Goal: Information Seeking & Learning: Check status

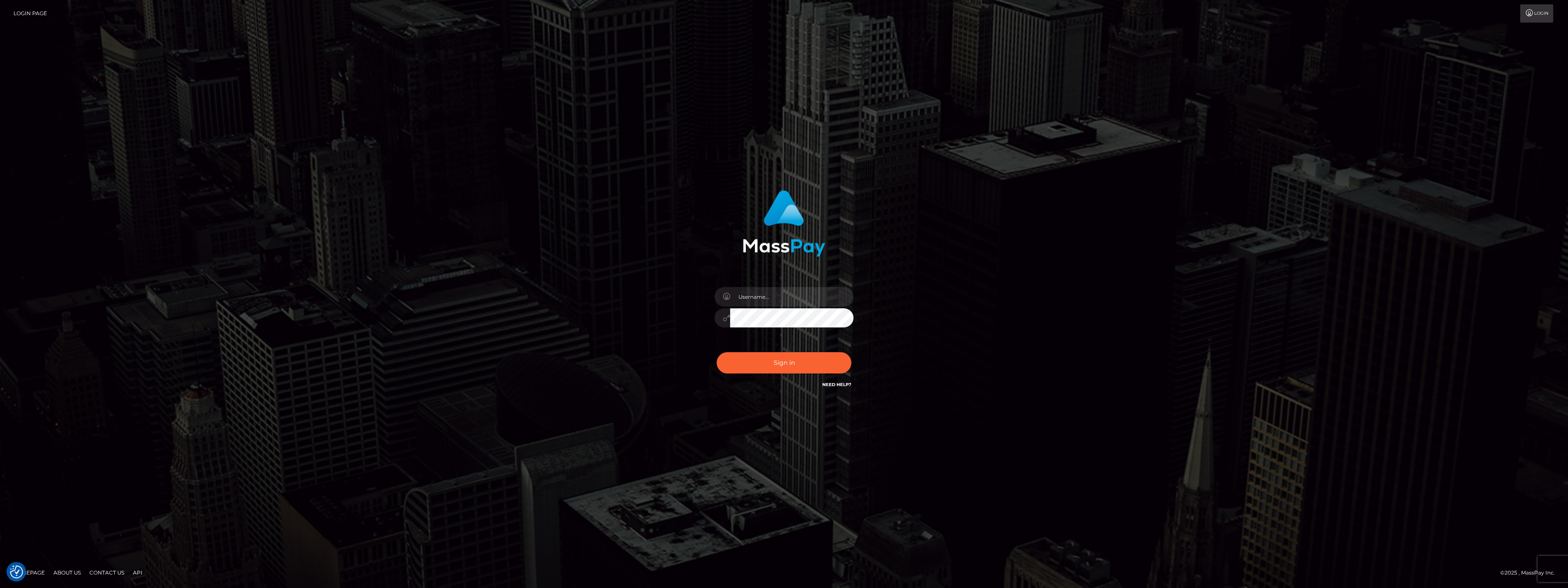
click at [765, 307] on div at bounding box center [784, 313] width 152 height 66
click at [765, 301] on input "text" at bounding box center [792, 297] width 124 height 19
type input "ashbil"
click at [801, 366] on button "Sign in" at bounding box center [783, 363] width 135 height 21
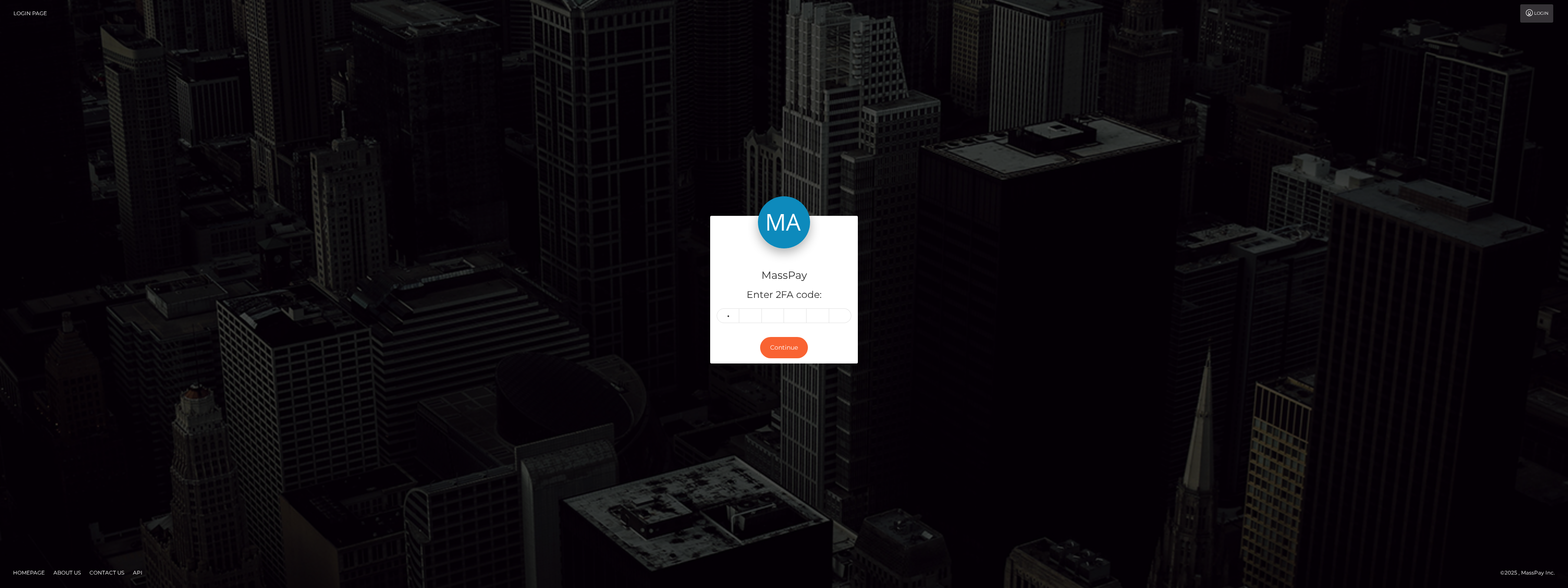
type input "1"
type input "0"
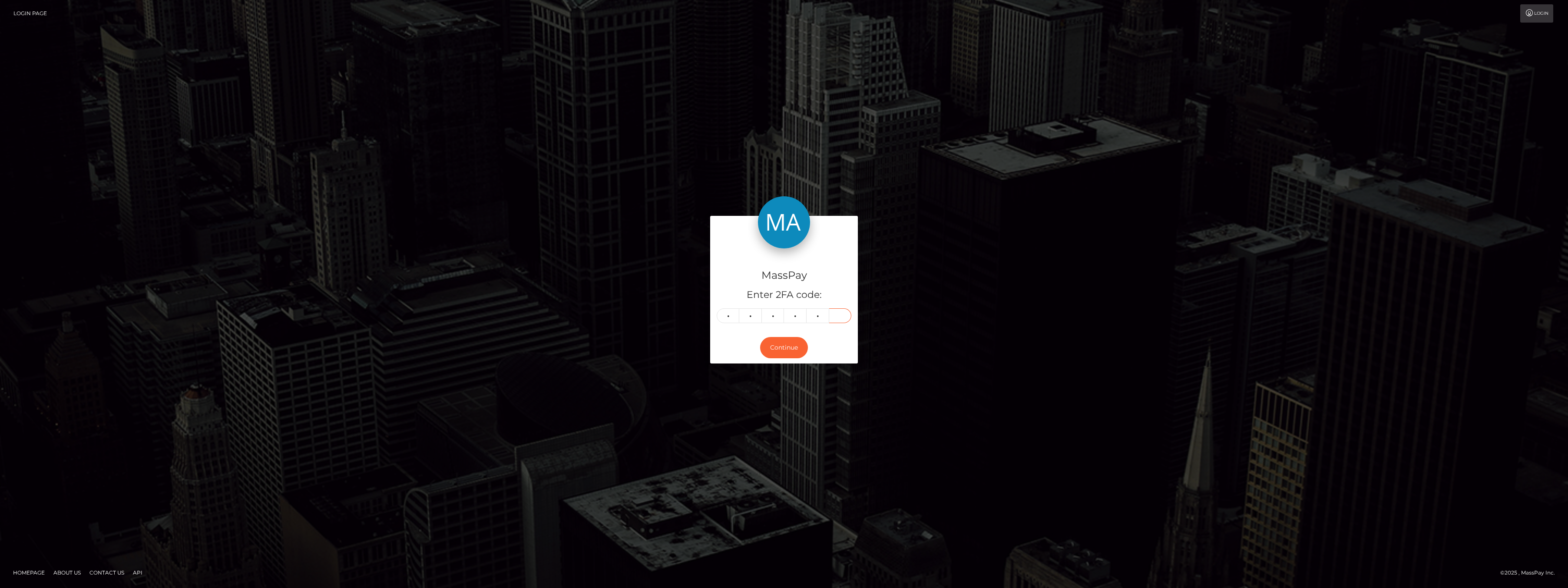
type input "1"
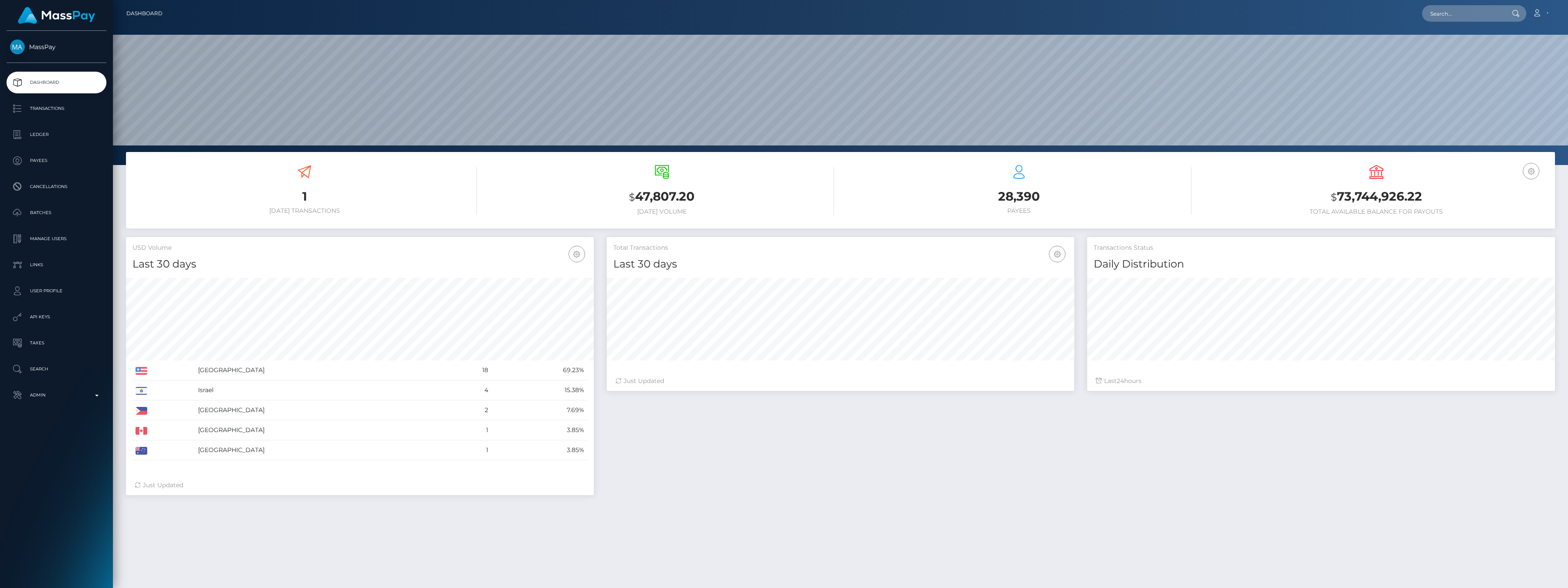
scroll to position [48, 0]
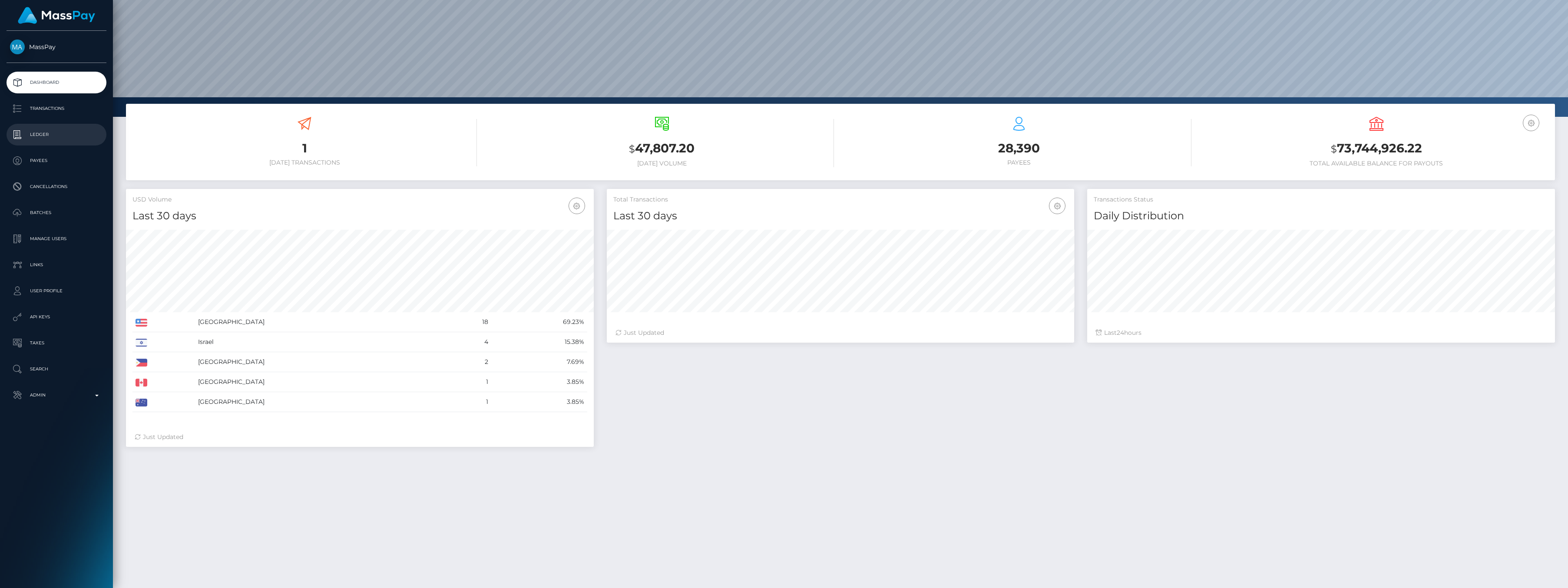
click at [41, 139] on p "Ledger" at bounding box center [56, 135] width 93 height 13
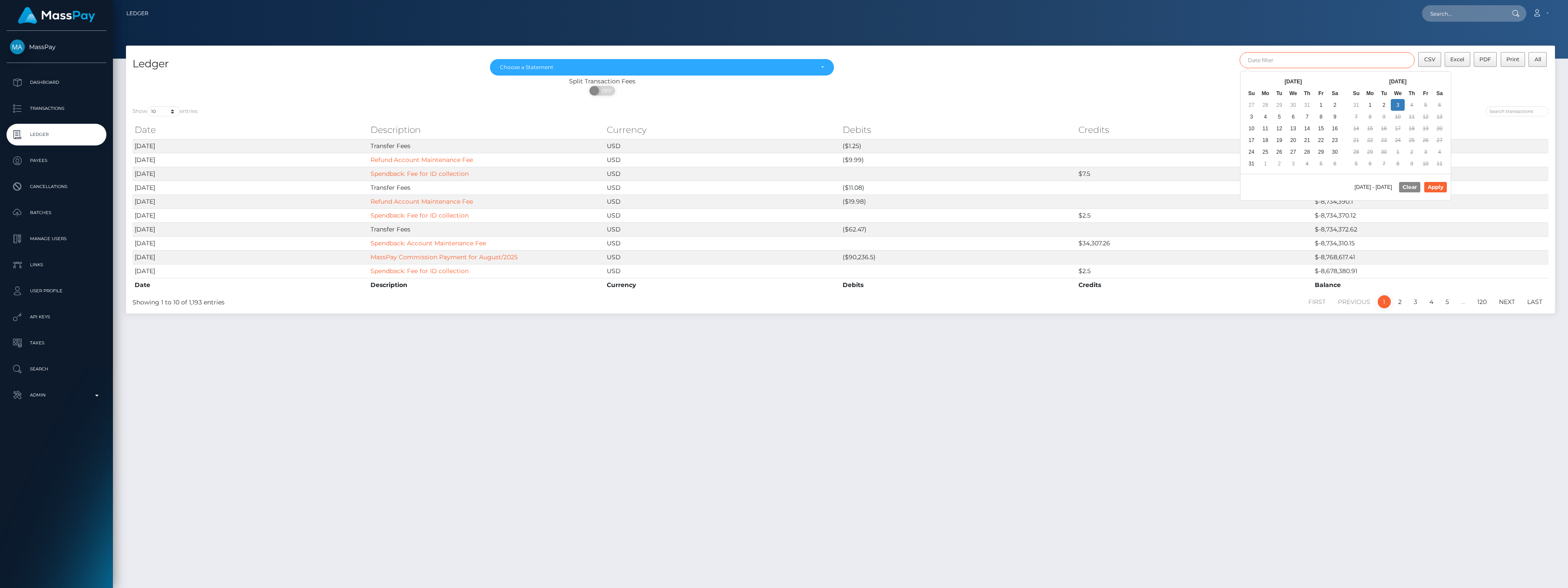
click at [1299, 61] on input "text" at bounding box center [1328, 60] width 175 height 16
click at [1454, 10] on input "text" at bounding box center [1463, 13] width 82 height 16
paste input "[URL][DOMAIN_NAME]"
click at [1444, 27] on div "Loading... Loading..." at bounding box center [1457, 26] width 69 height 7
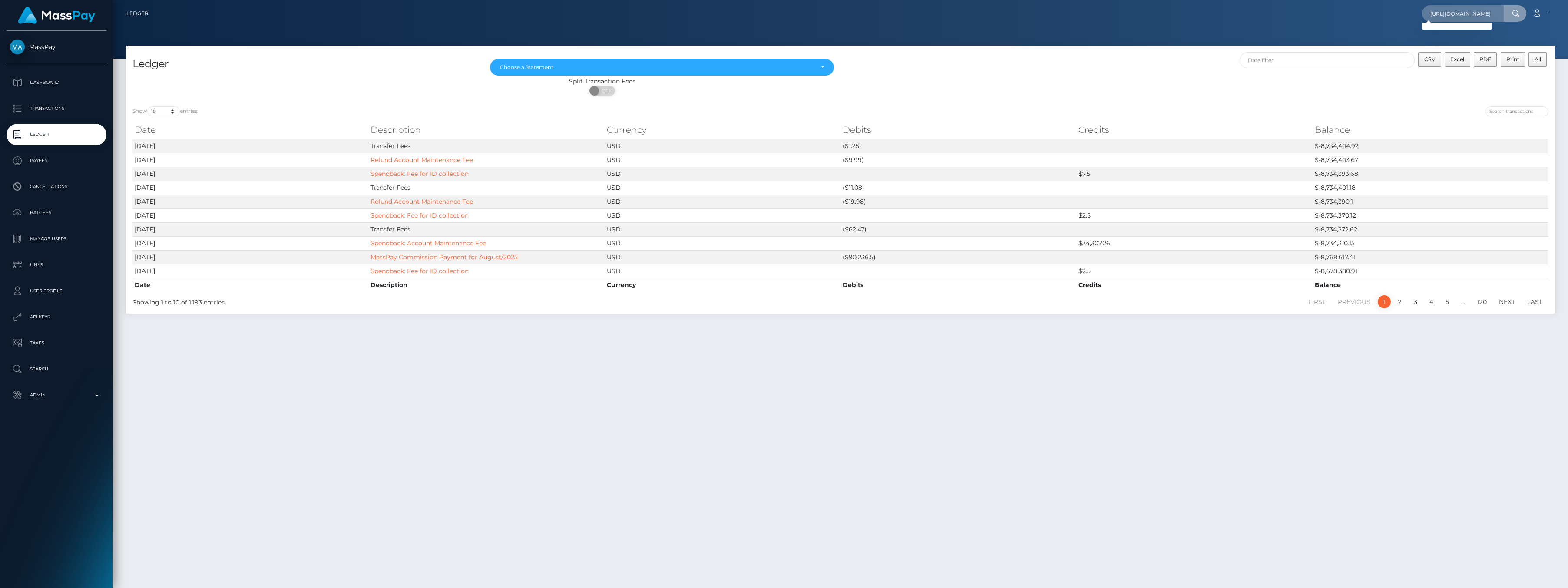
scroll to position [0, 0]
click at [1481, 12] on input "[URL][DOMAIN_NAME]" at bounding box center [1463, 13] width 82 height 16
click at [1468, 12] on input "https://clients.masspay.io/customer/usr_94f25866-683e-11f0-a026-06178c1a380f" at bounding box center [1463, 13] width 82 height 16
click at [1463, 9] on input "https://clients.masspay.io/customer/usr_94f25866-683e-11f0-a026-06178c1a380f" at bounding box center [1463, 13] width 82 height 16
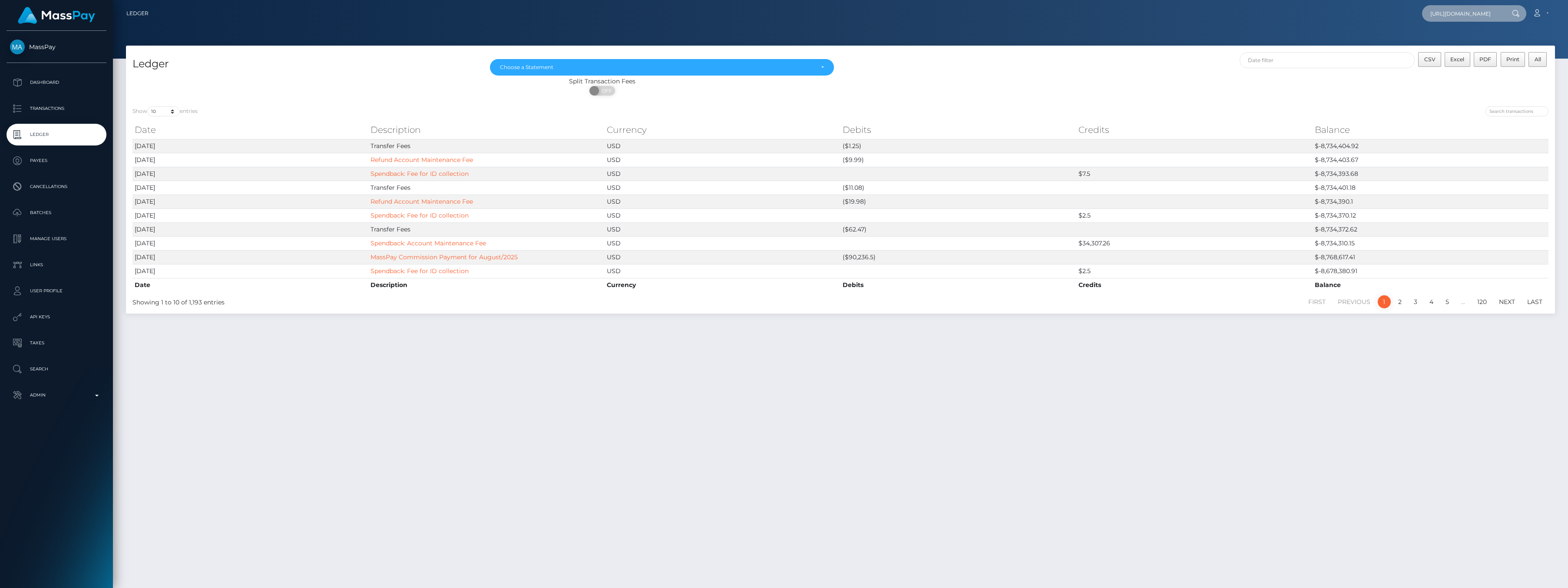
click at [1463, 9] on input "https://clients.masspay.io/customer/usr_94f25866-683e-11f0-a026-06178c1a380f" at bounding box center [1463, 13] width 82 height 16
paste input "1e422f68-85da-11f0-8023-0266f44cc279"
type input "1e422f68-85da-11f0-8023-0266f44cc279"
click at [1453, 46] on link "BERH Stores & Consulting Inc. - FZCO (Whop Inc - )" at bounding box center [1499, 45] width 155 height 16
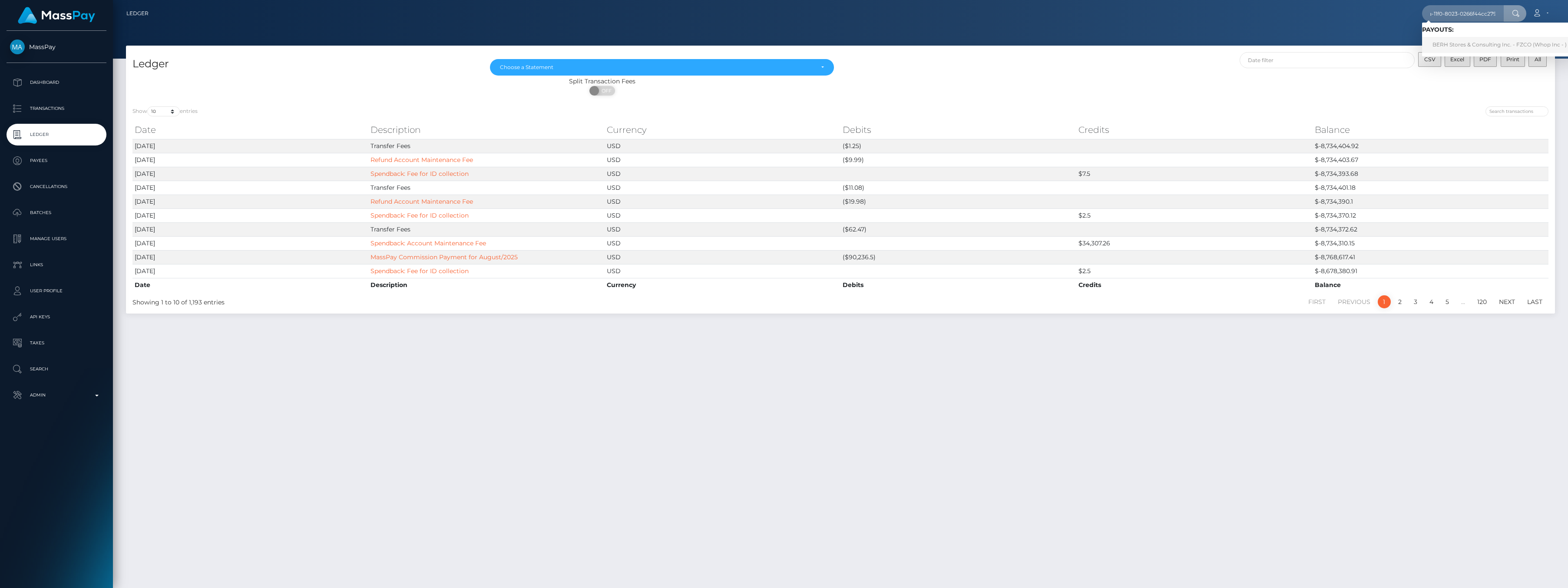
scroll to position [0, 0]
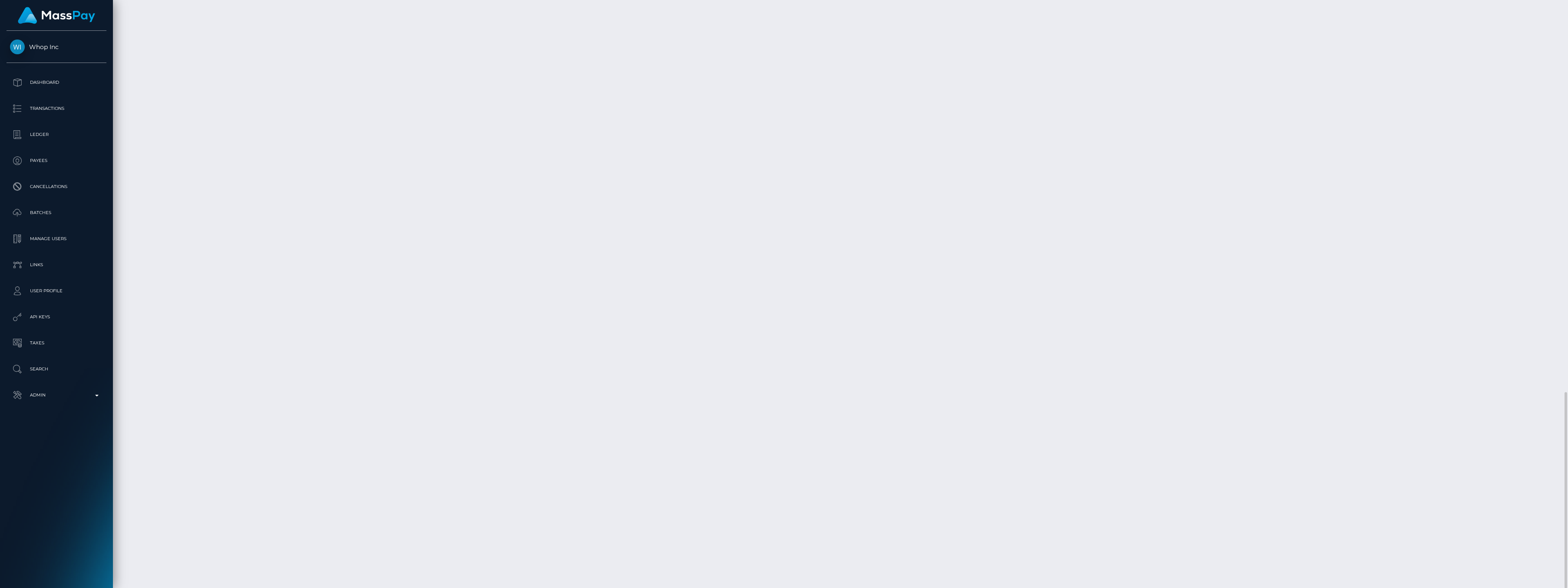
scroll to position [104, 467]
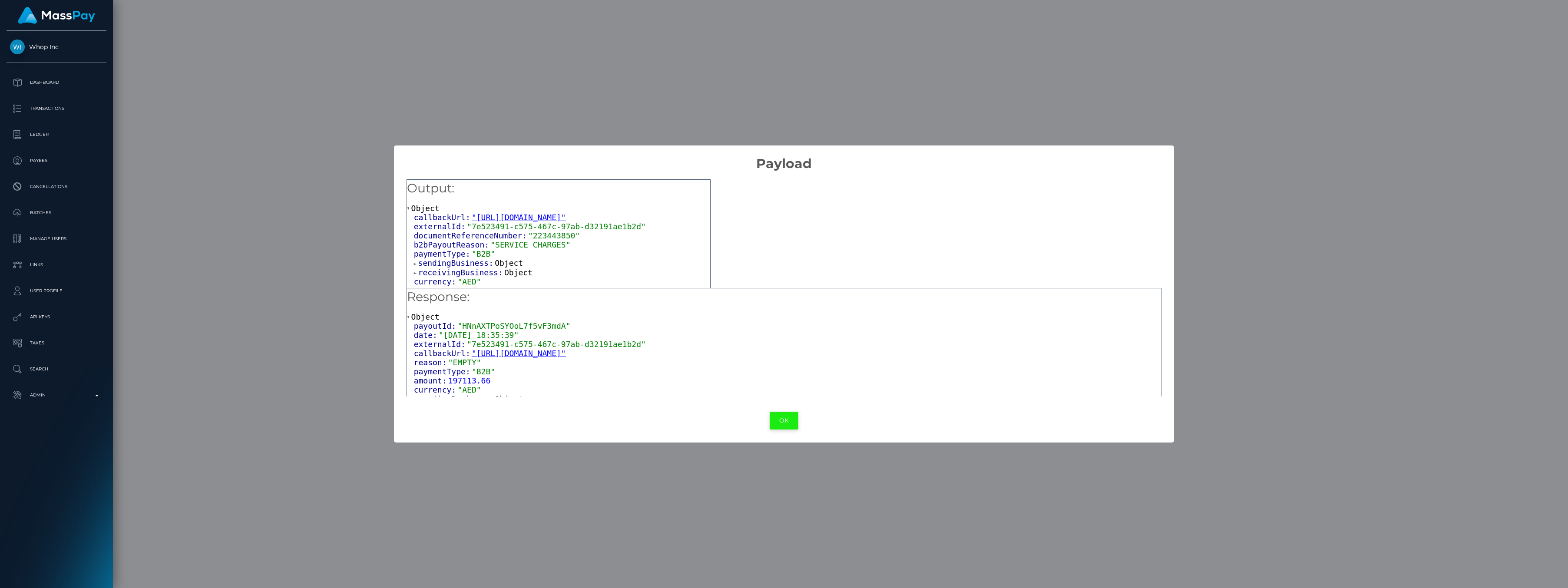
click at [786, 421] on button "OK" at bounding box center [783, 420] width 29 height 18
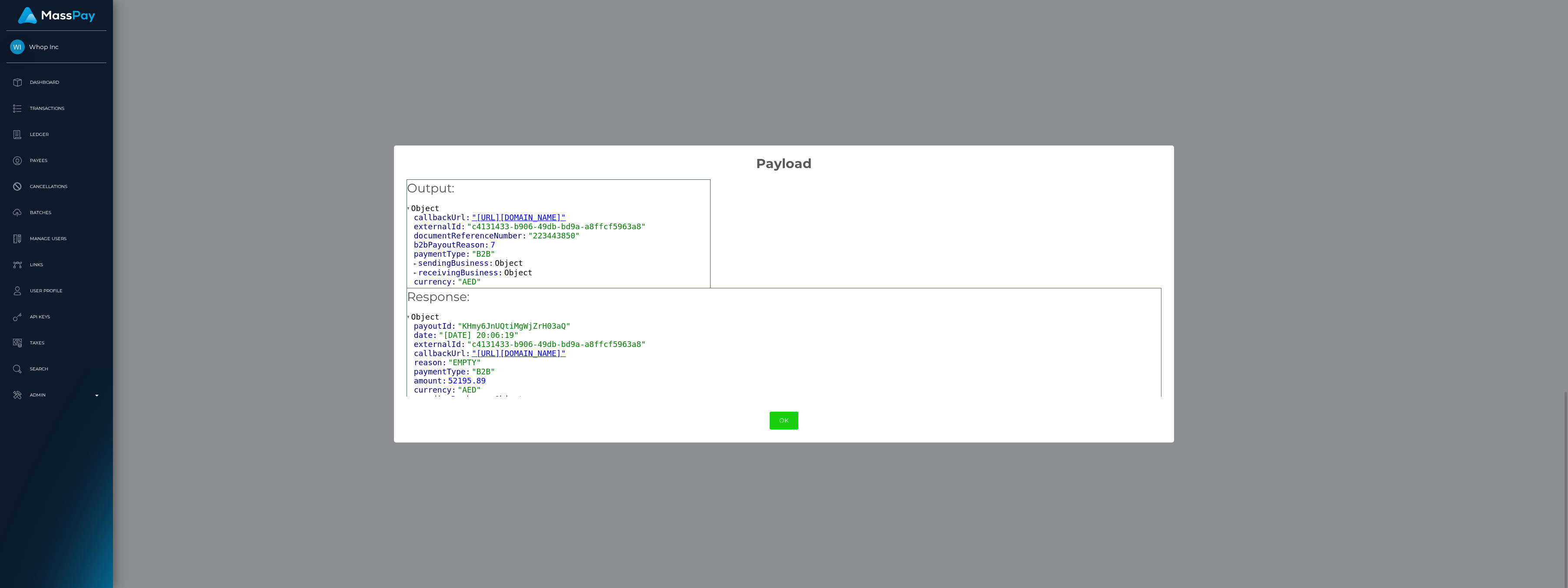
click at [265, 260] on div "× Payload Output: Object callbackUrl: "https://api.masspay.io/v1.0.0/payout/cal…" at bounding box center [784, 294] width 1568 height 588
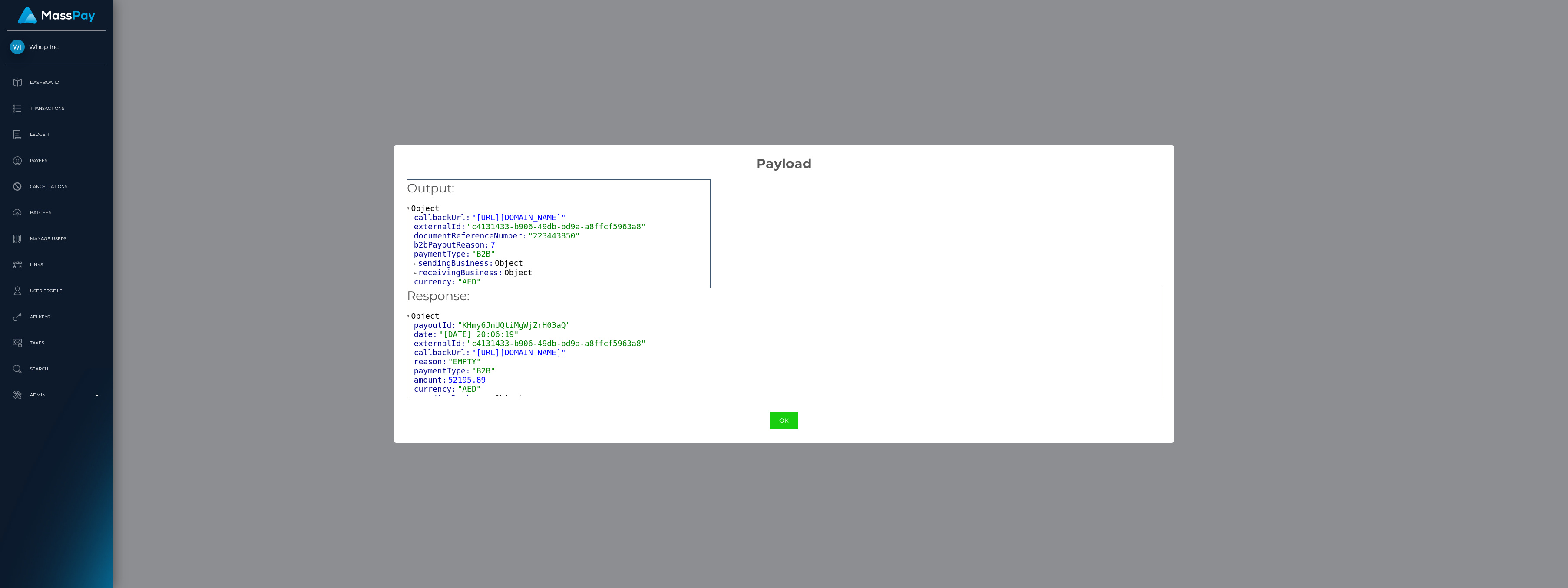
scroll to position [0, 0]
click at [793, 424] on button "OK" at bounding box center [783, 420] width 29 height 18
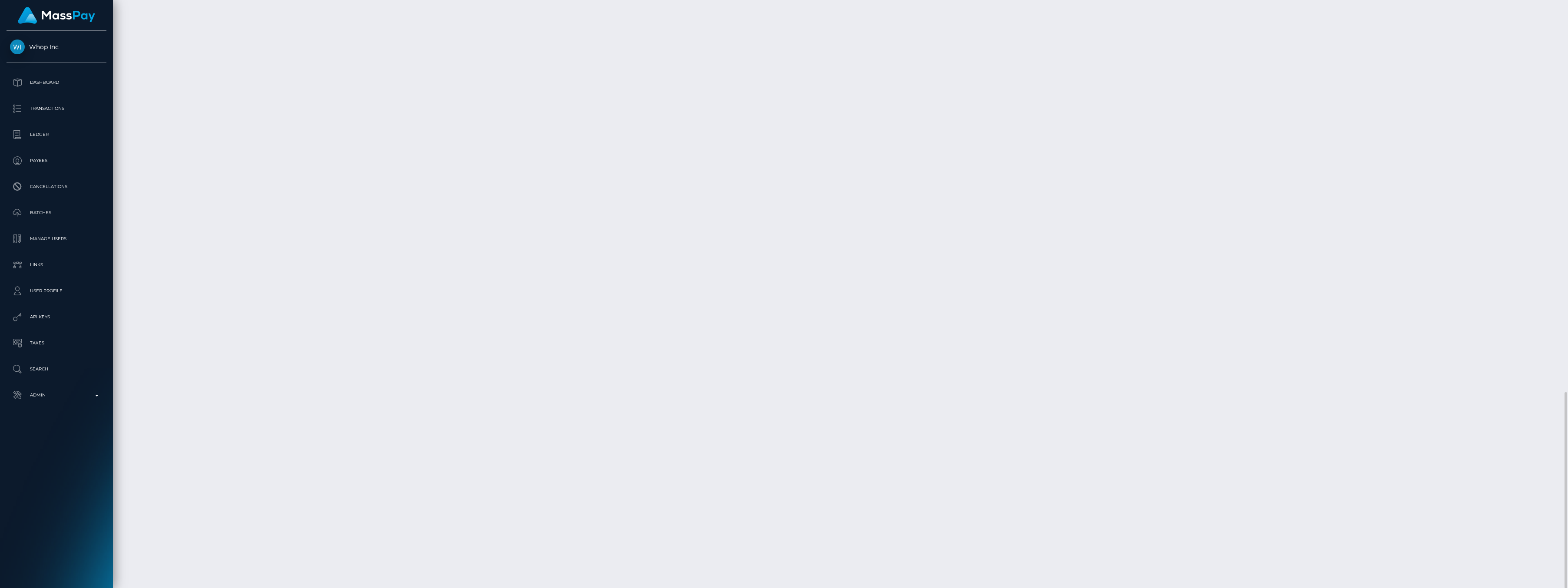
scroll to position [104, 467]
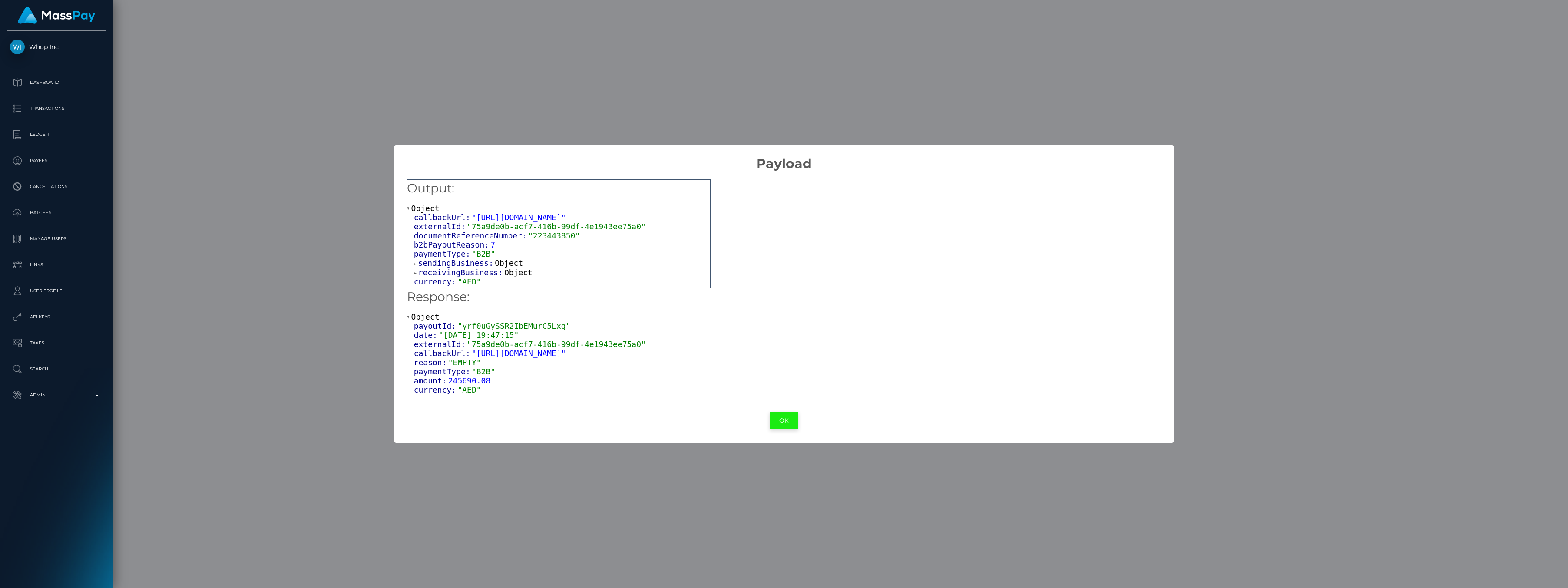
click at [785, 424] on button "OK" at bounding box center [783, 420] width 29 height 18
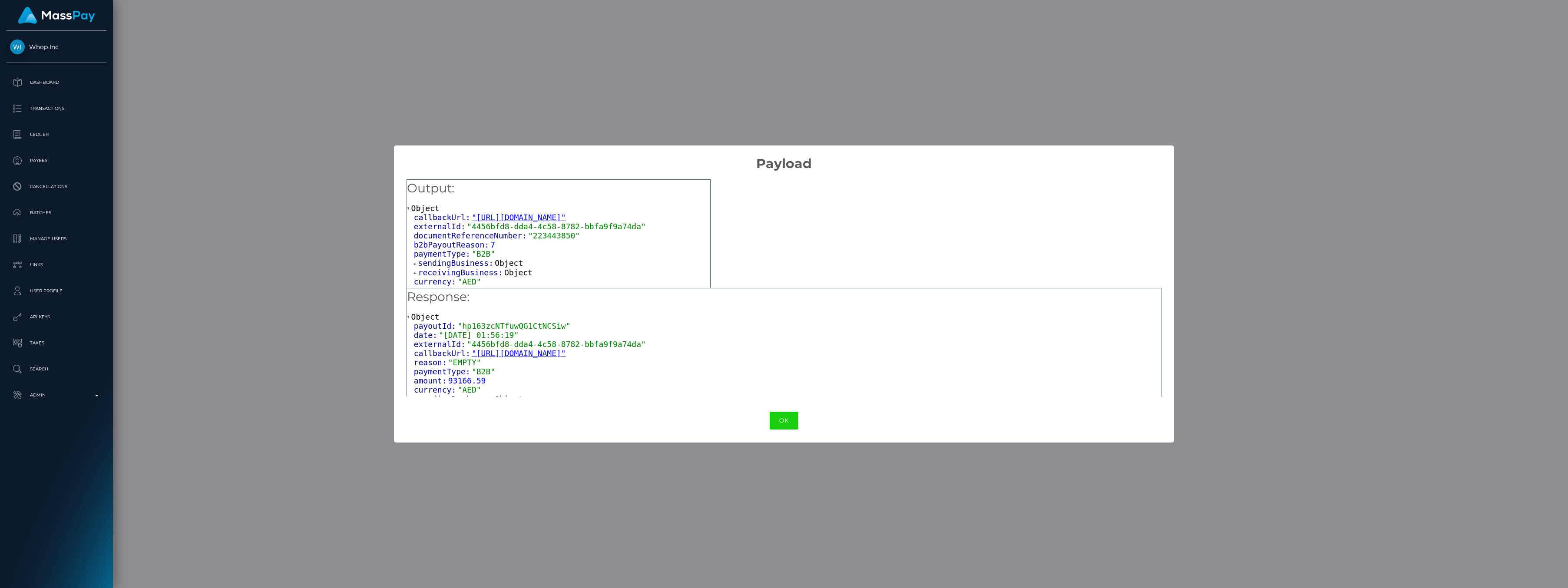
click at [788, 419] on button "OK" at bounding box center [783, 420] width 29 height 18
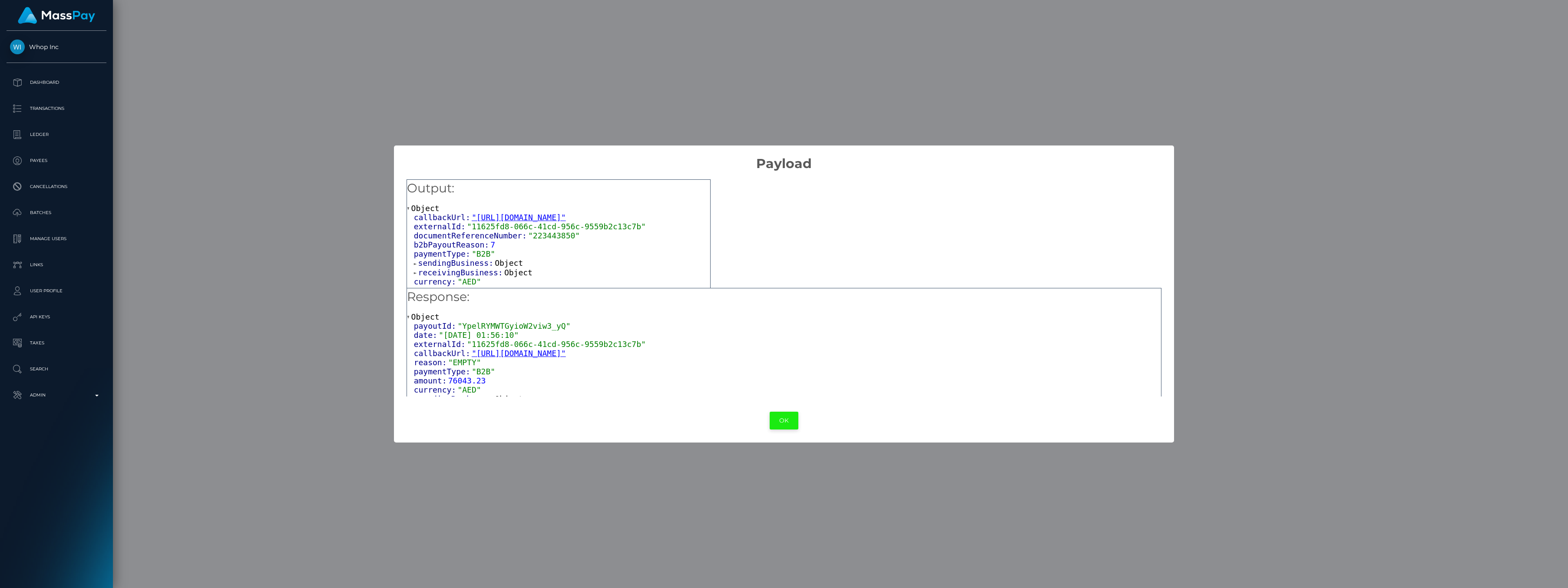
click at [785, 419] on button "OK" at bounding box center [783, 420] width 29 height 18
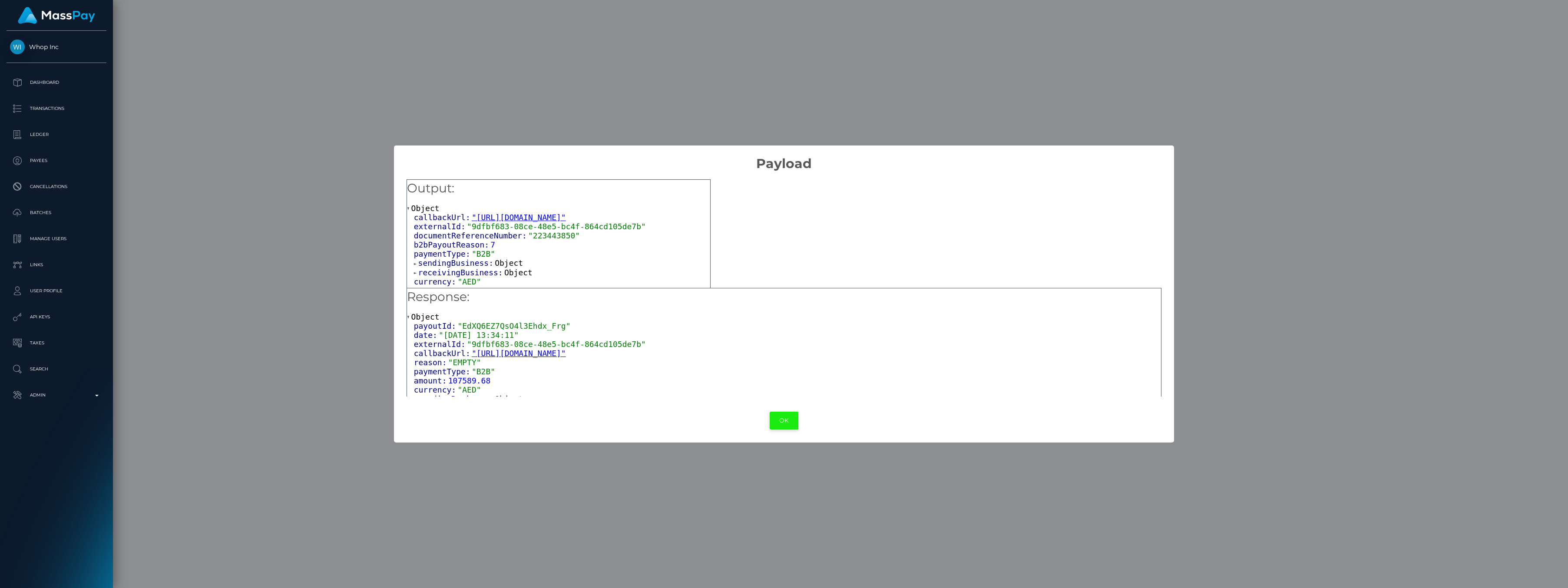
click at [782, 421] on button "OK" at bounding box center [783, 420] width 29 height 18
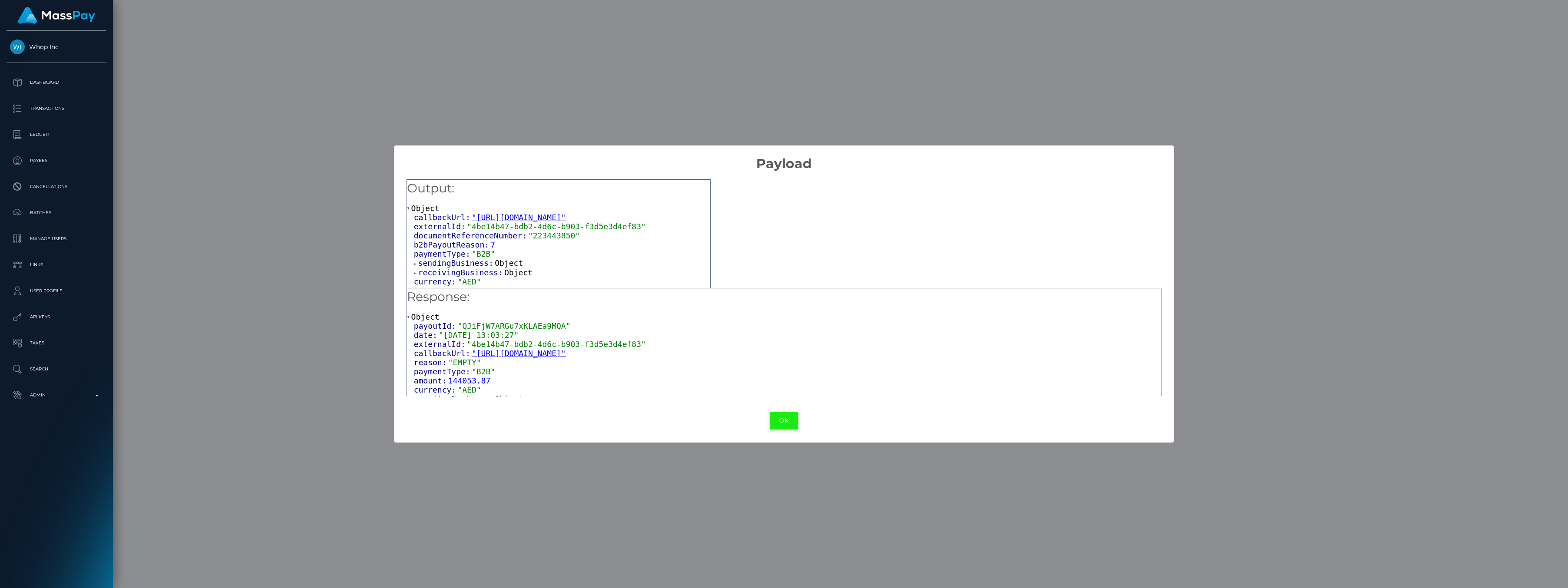
click at [774, 421] on button "OK" at bounding box center [783, 420] width 29 height 18
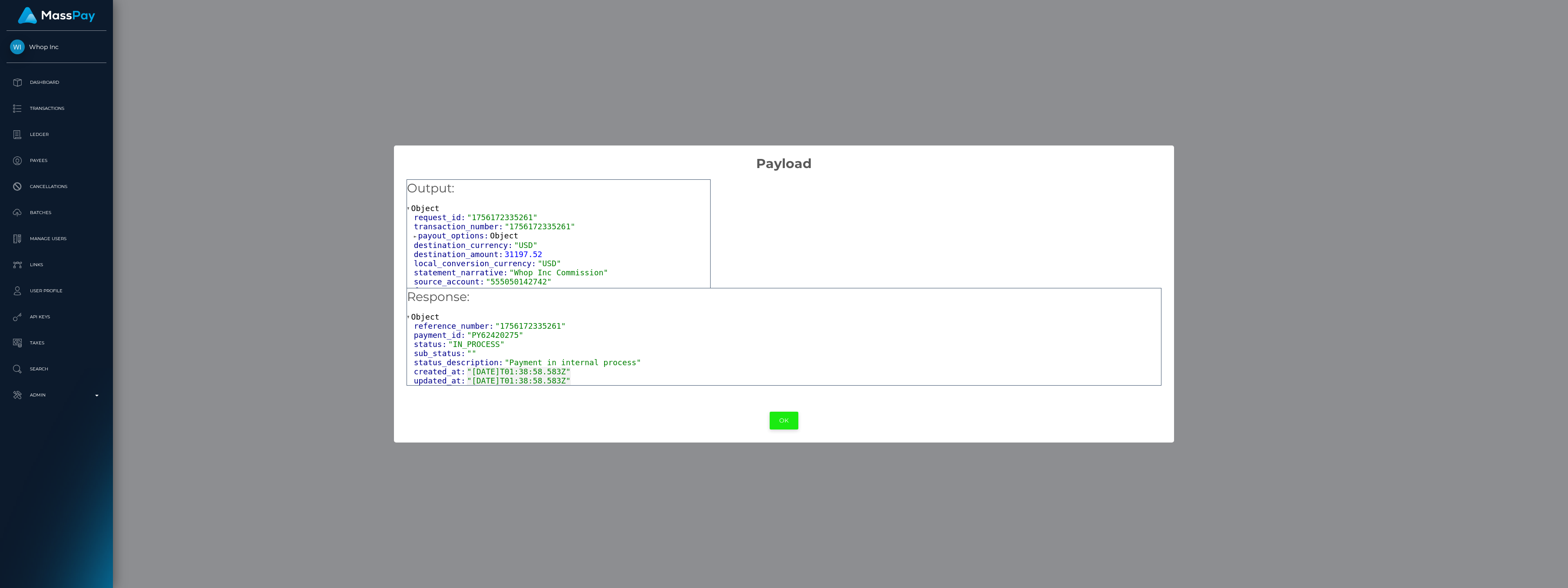
click at [783, 418] on button "OK" at bounding box center [783, 420] width 29 height 18
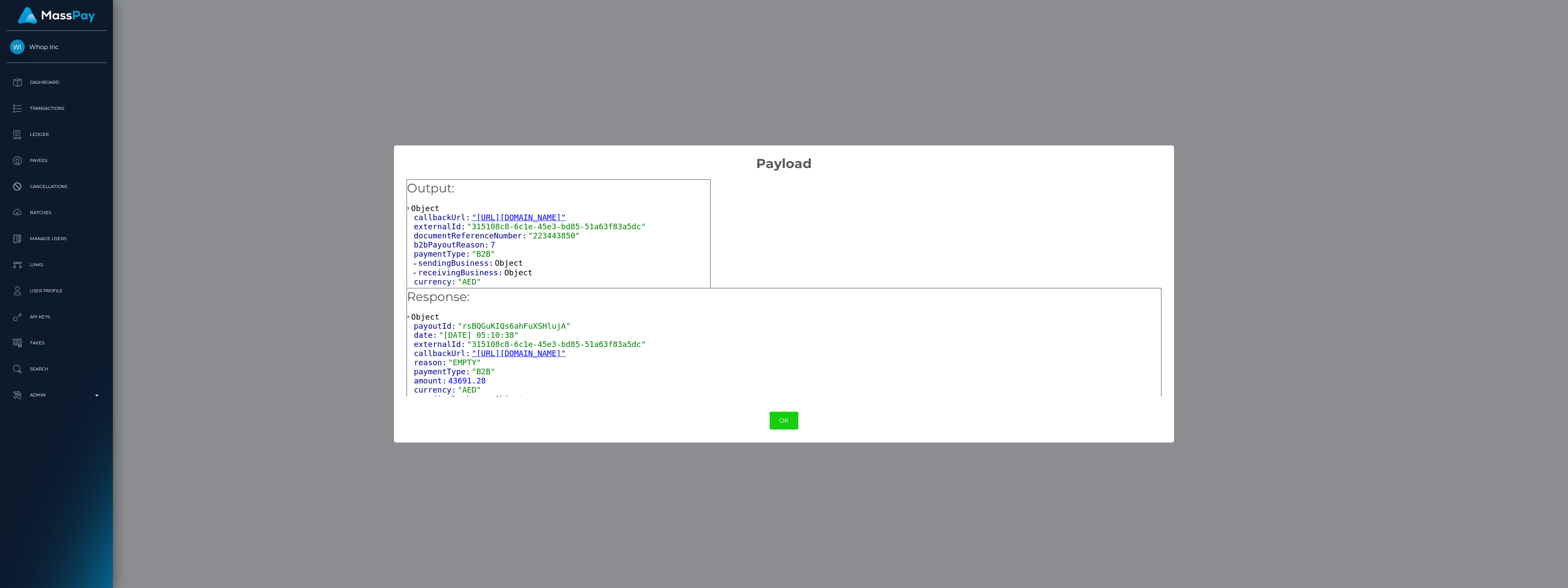
click at [802, 421] on div "OK No Cancel" at bounding box center [784, 421] width 780 height 27
click at [791, 421] on button "OK" at bounding box center [783, 420] width 29 height 18
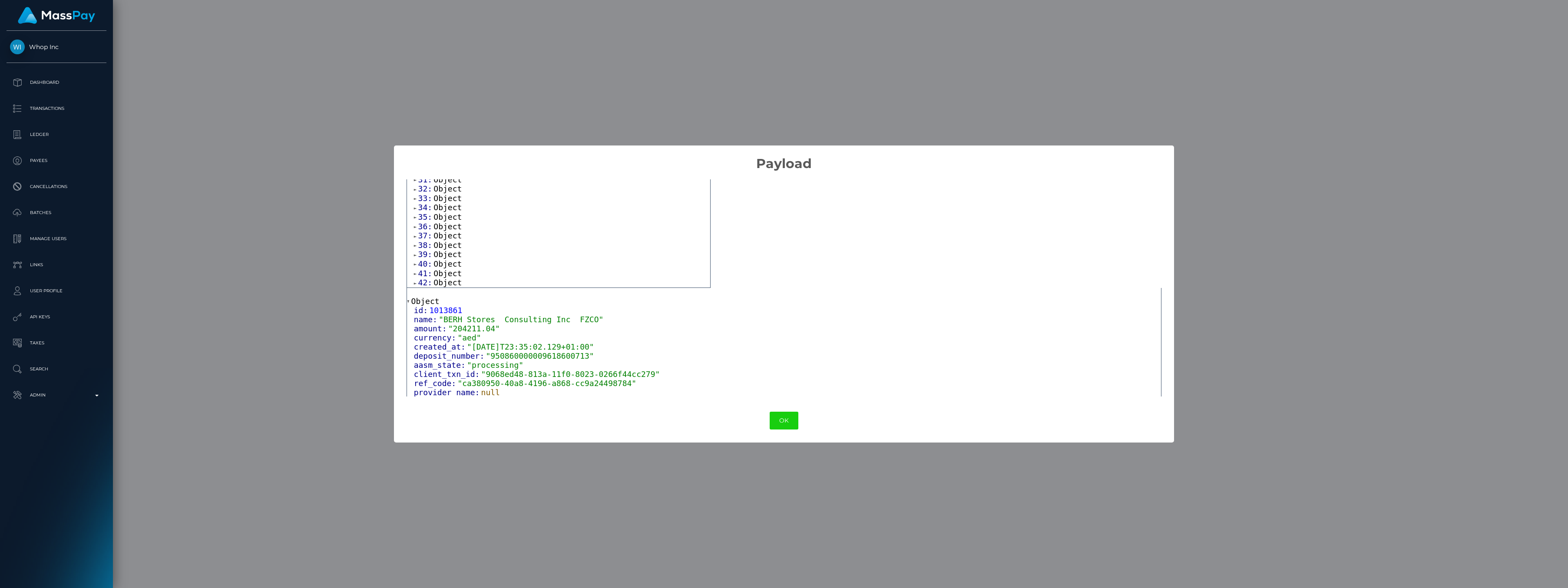
scroll to position [0, 0]
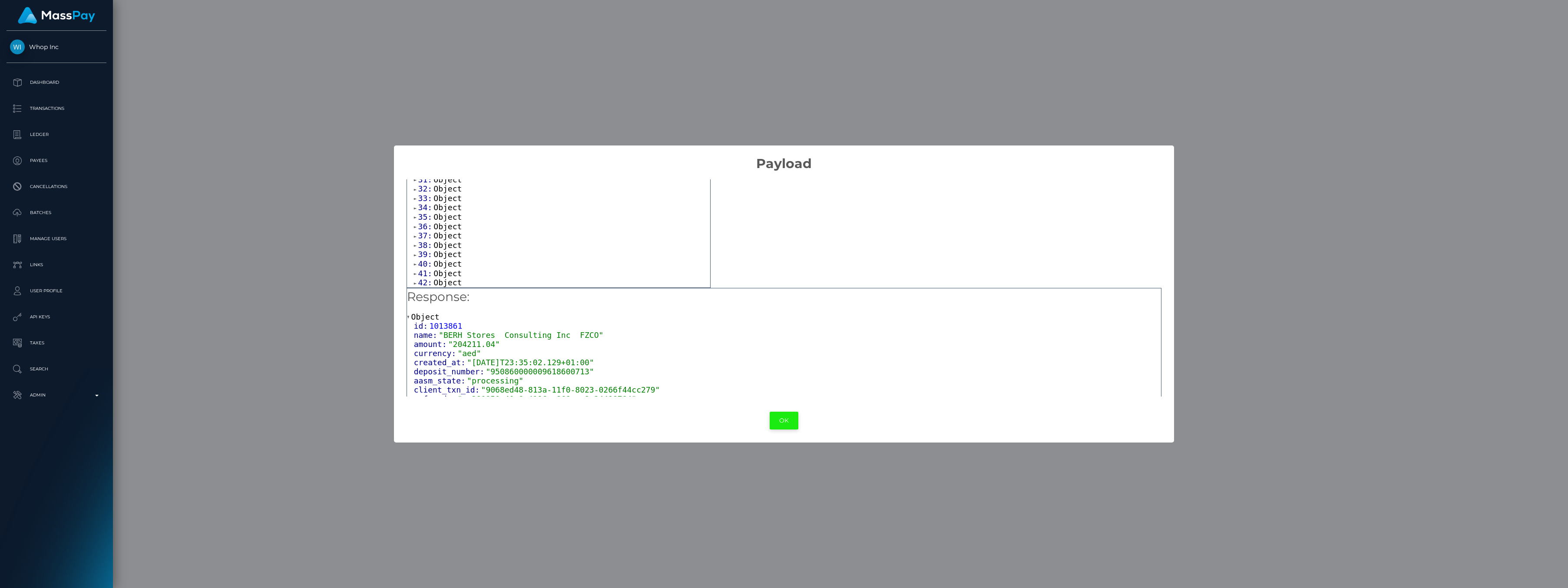
click at [772, 416] on button "OK" at bounding box center [783, 420] width 29 height 18
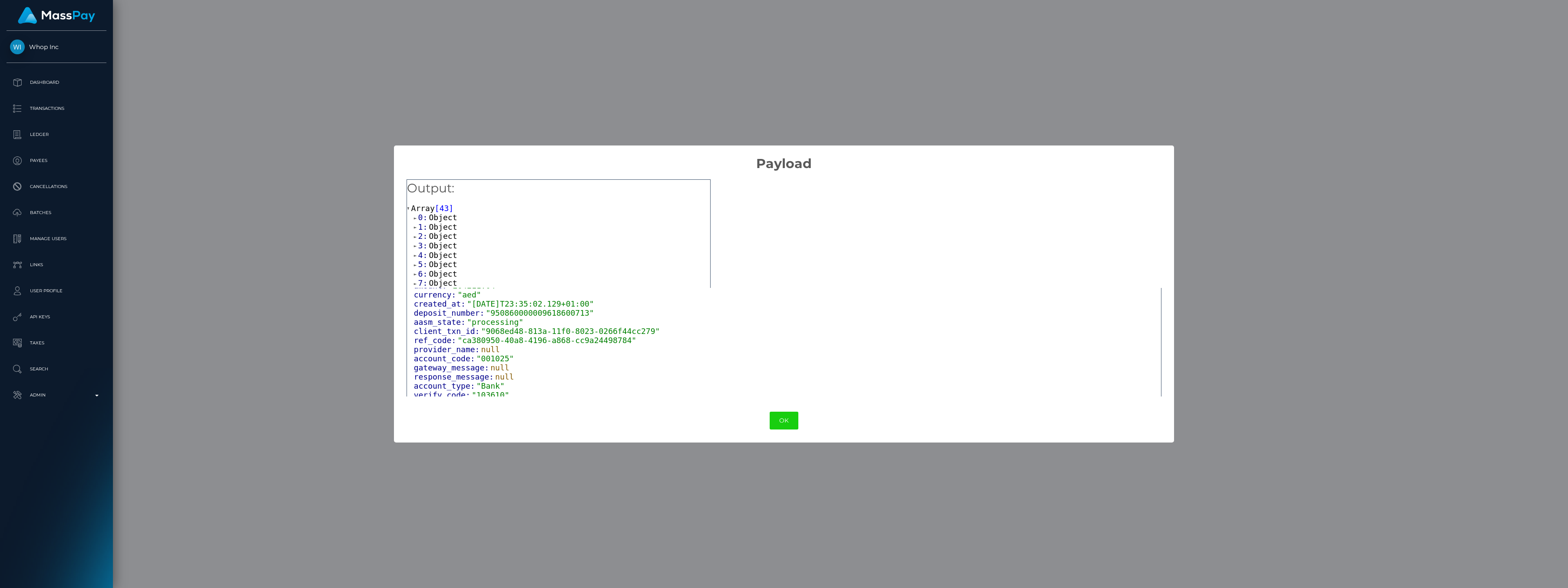
scroll to position [63, 0]
click at [778, 421] on button "OK" at bounding box center [783, 420] width 29 height 18
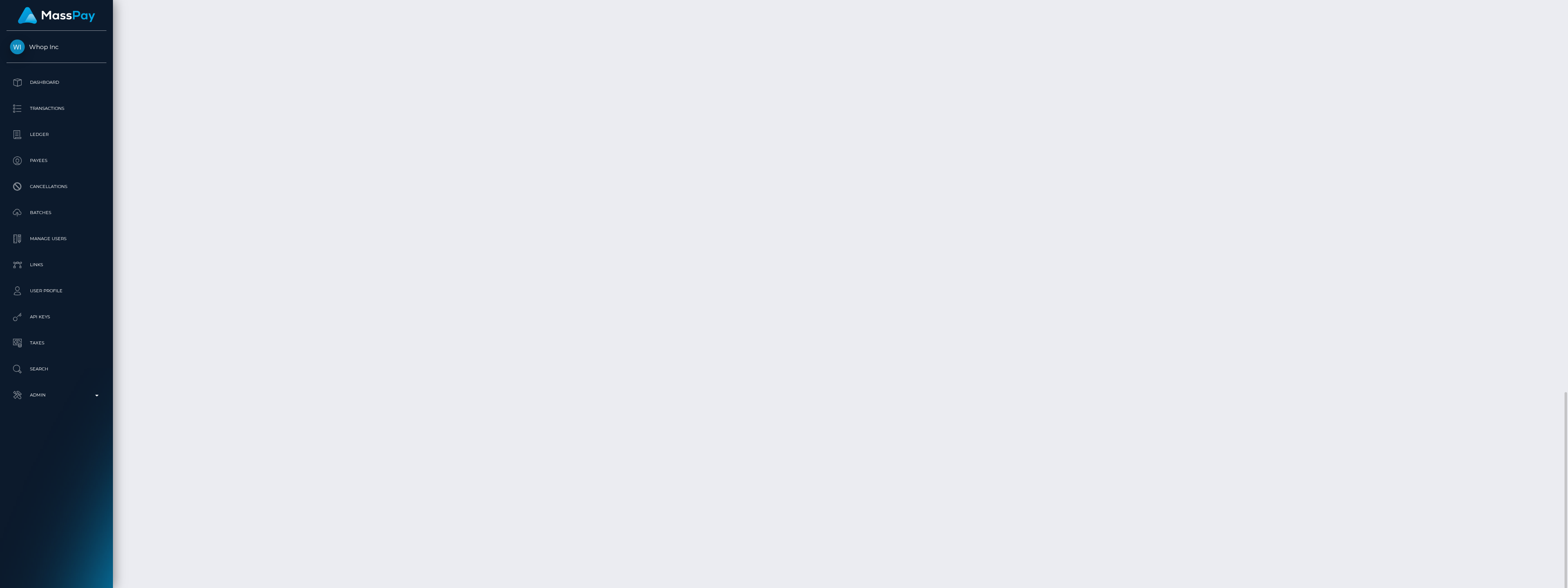
scroll to position [104, 467]
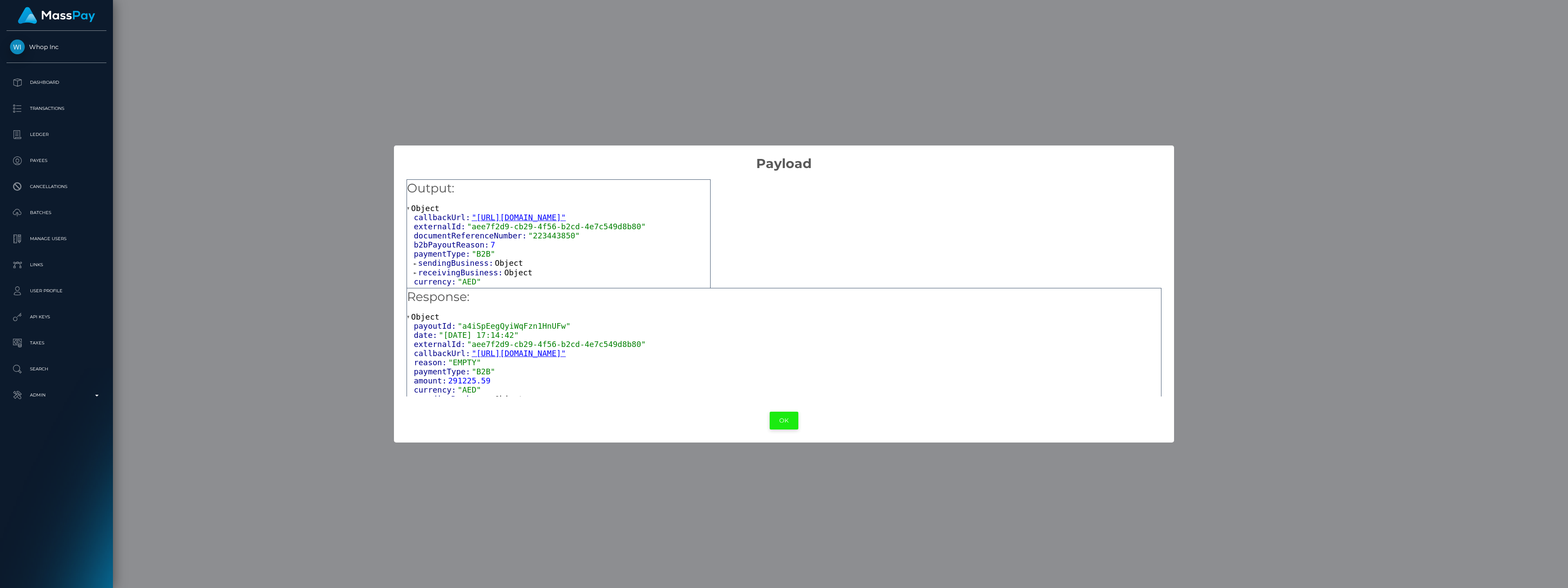
click at [791, 417] on button "OK" at bounding box center [783, 420] width 29 height 18
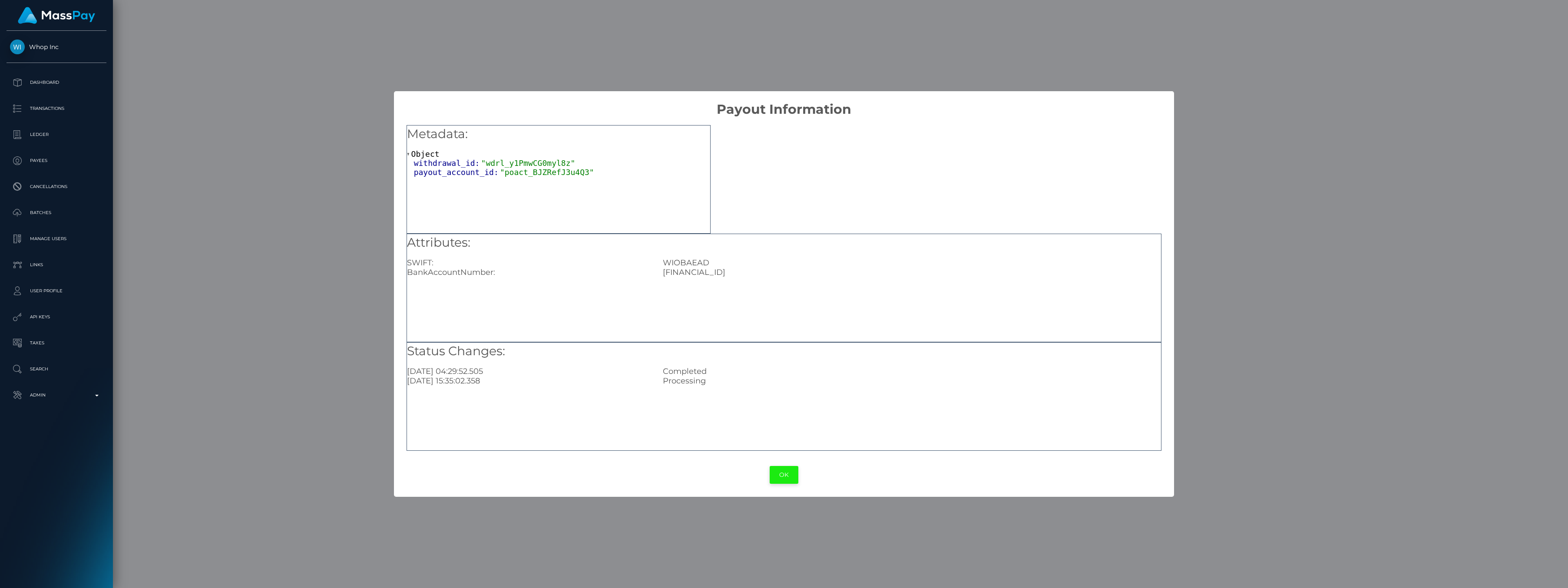
click at [791, 480] on button "OK" at bounding box center [783, 475] width 29 height 18
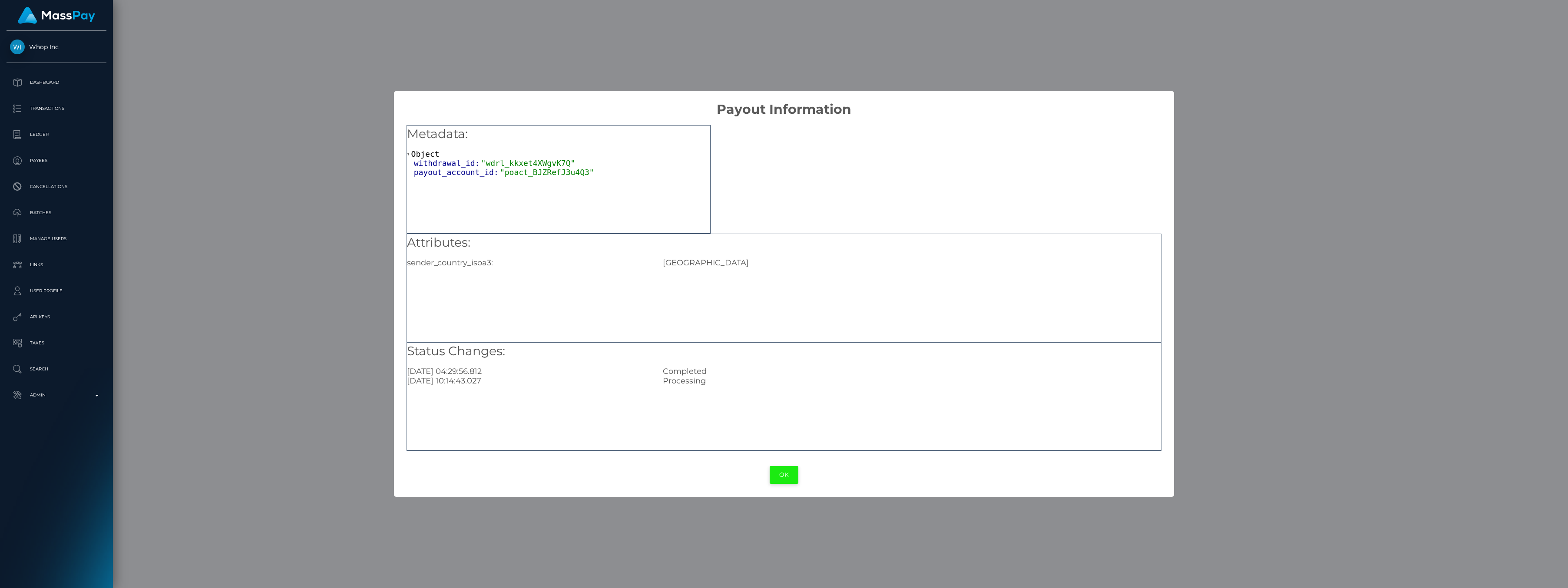
click at [788, 476] on button "OK" at bounding box center [783, 475] width 29 height 18
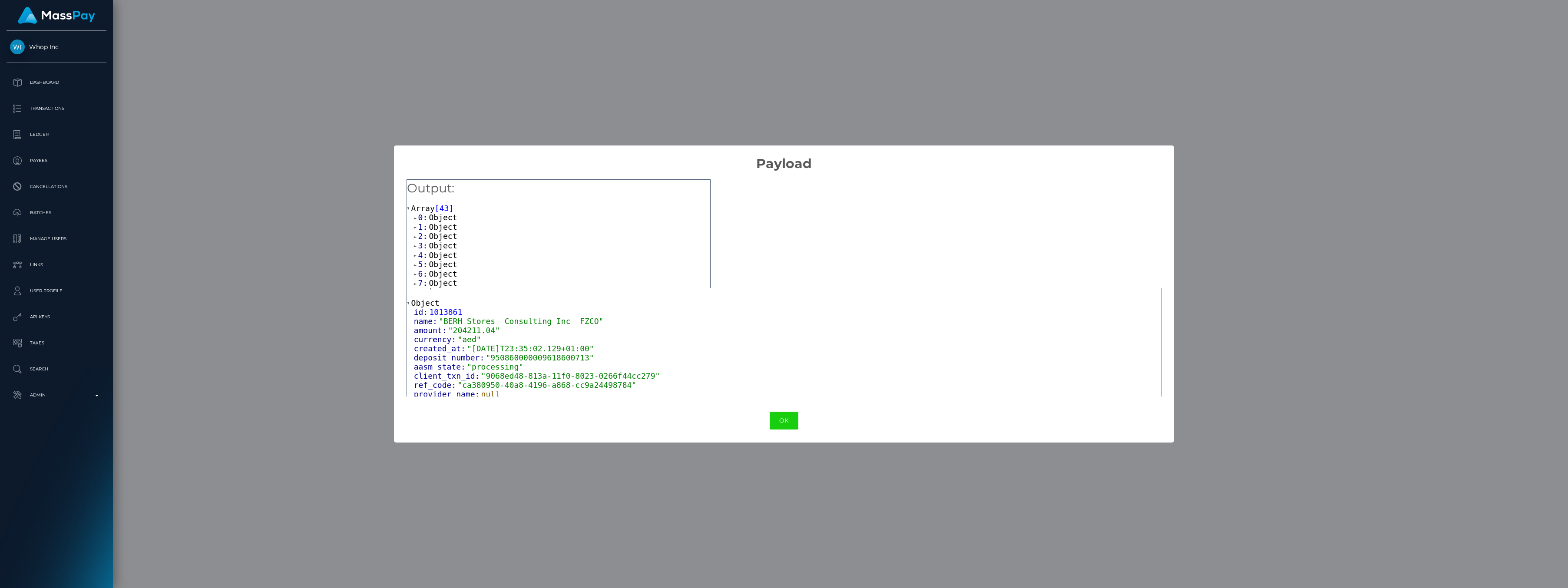
scroll to position [0, 0]
click at [783, 418] on button "OK" at bounding box center [783, 420] width 29 height 18
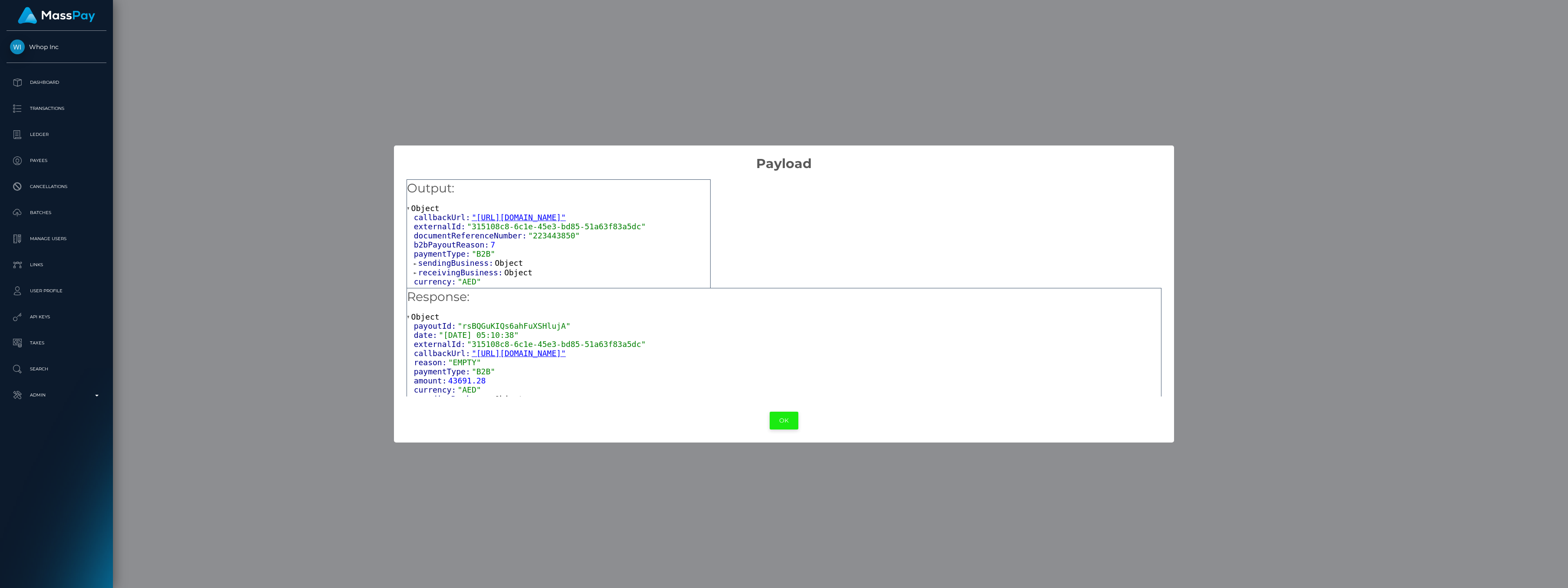
click at [779, 423] on button "OK" at bounding box center [783, 420] width 29 height 18
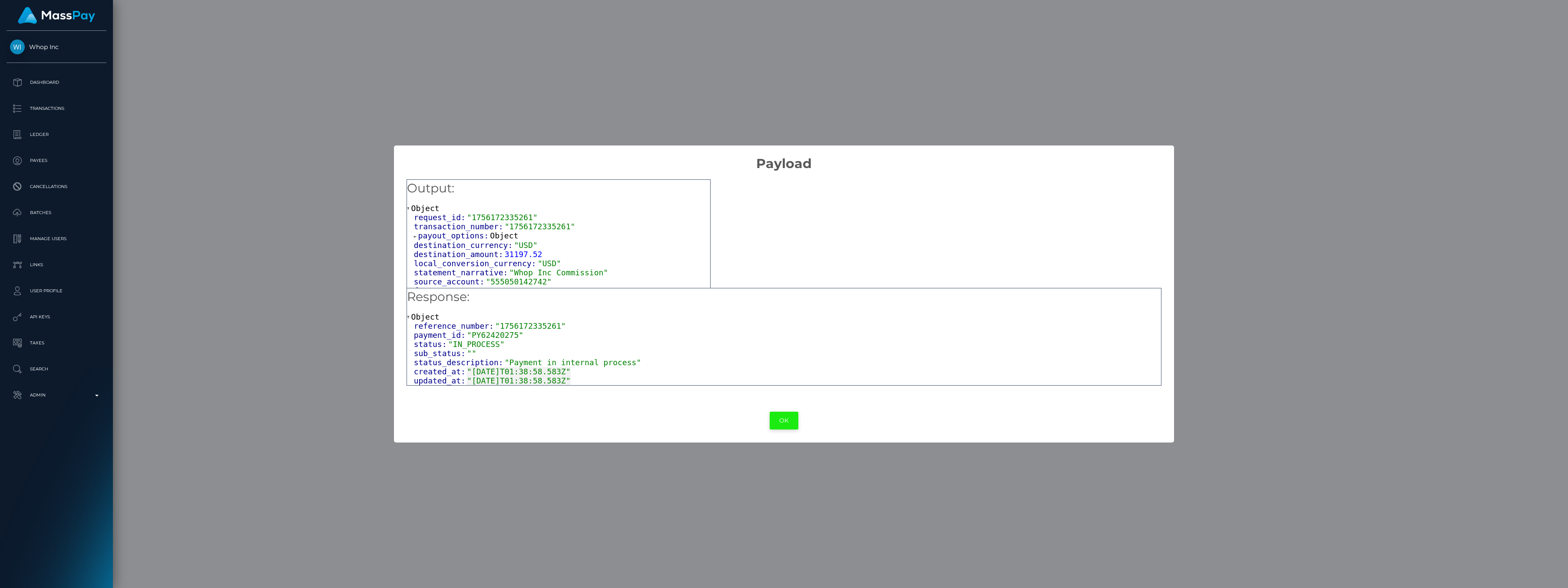
click at [779, 422] on button "OK" at bounding box center [783, 420] width 29 height 18
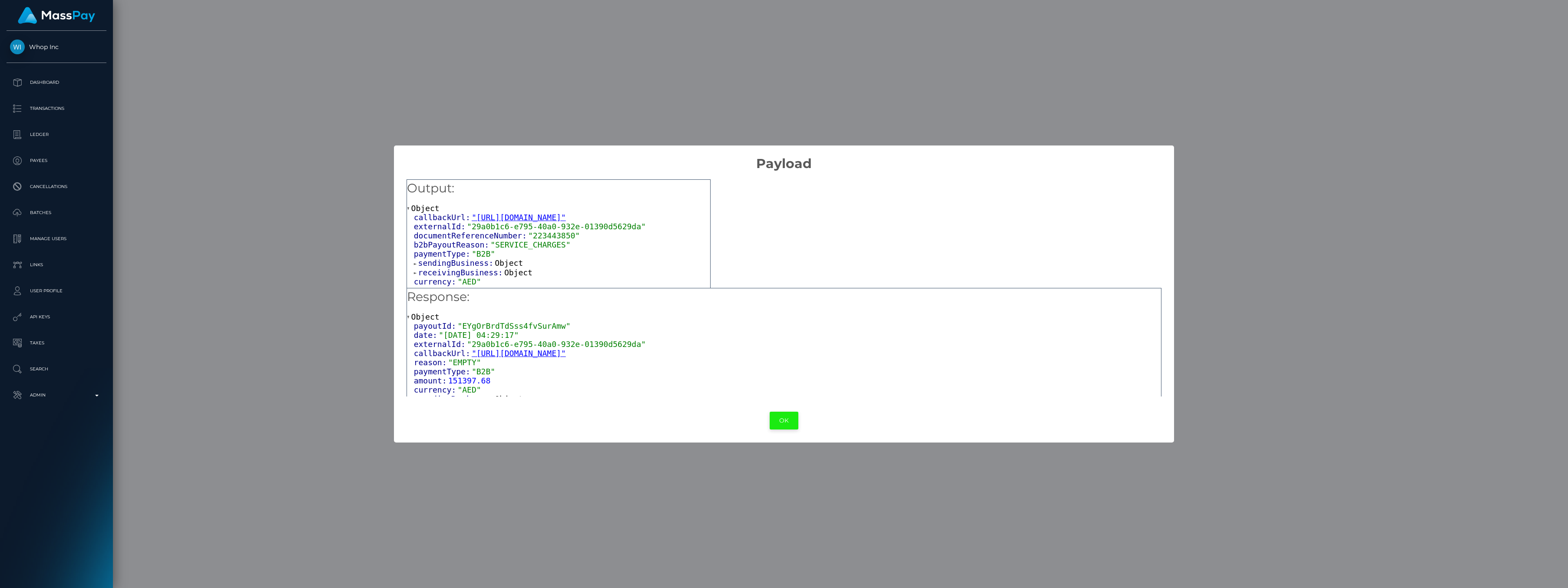
click at [793, 422] on button "OK" at bounding box center [783, 420] width 29 height 18
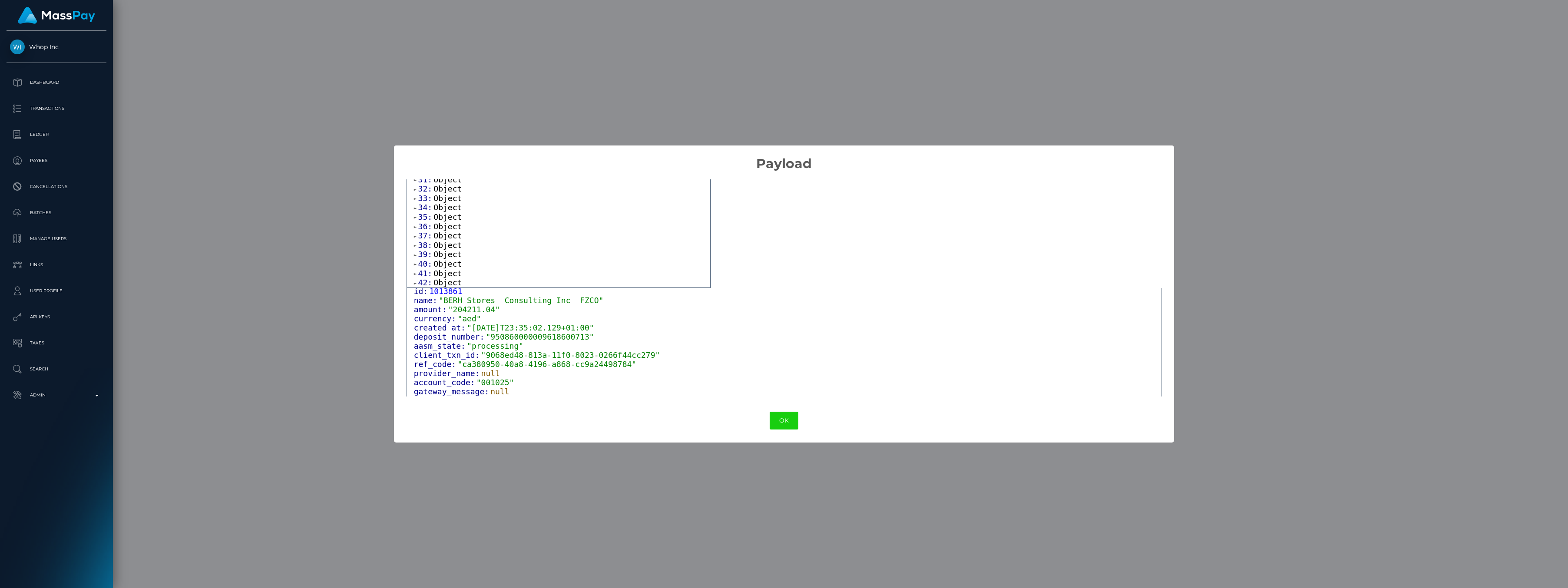
scroll to position [48, 0]
click at [415, 282] on span at bounding box center [416, 283] width 4 height 5
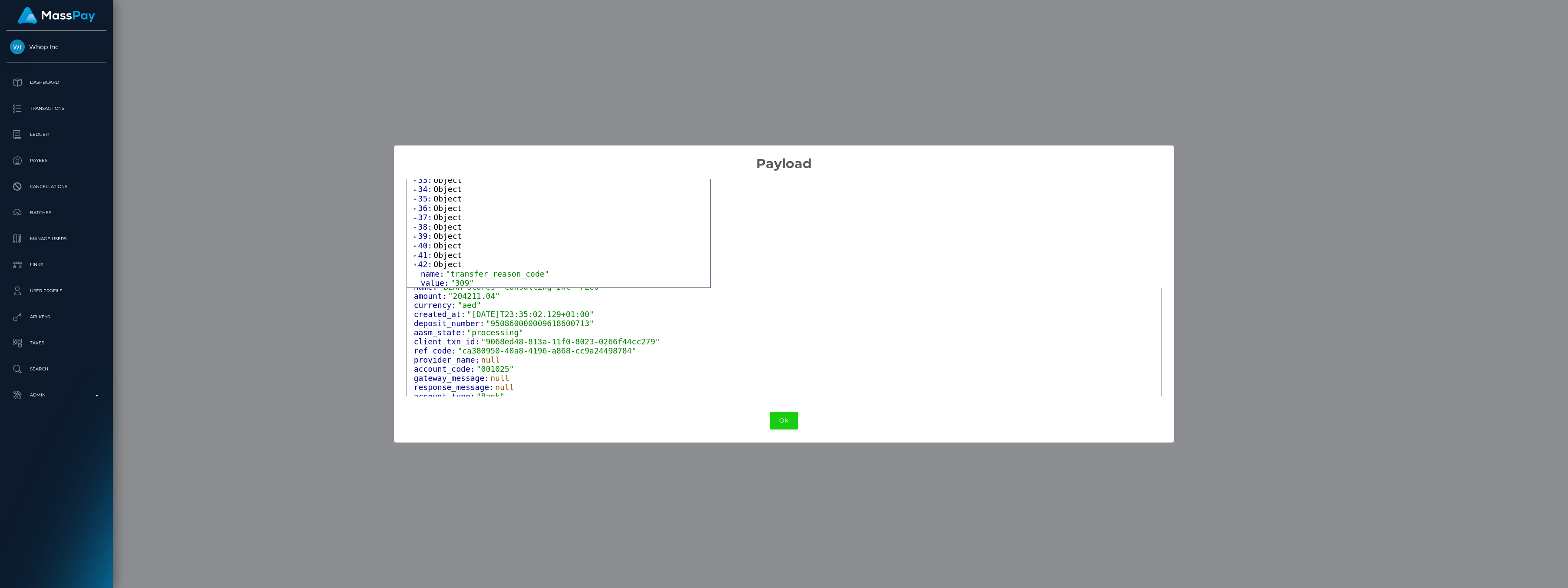
click at [415, 254] on span at bounding box center [416, 255] width 4 height 5
click at [414, 243] on span at bounding box center [416, 240] width 4 height 5
click at [415, 217] on span at bounding box center [416, 218] width 4 height 5
click at [413, 247] on div "0: Object name: "account_code" value: "001025" 1: Object 2: Object 3: Object 4:…" at bounding box center [559, 451] width 303 height 477
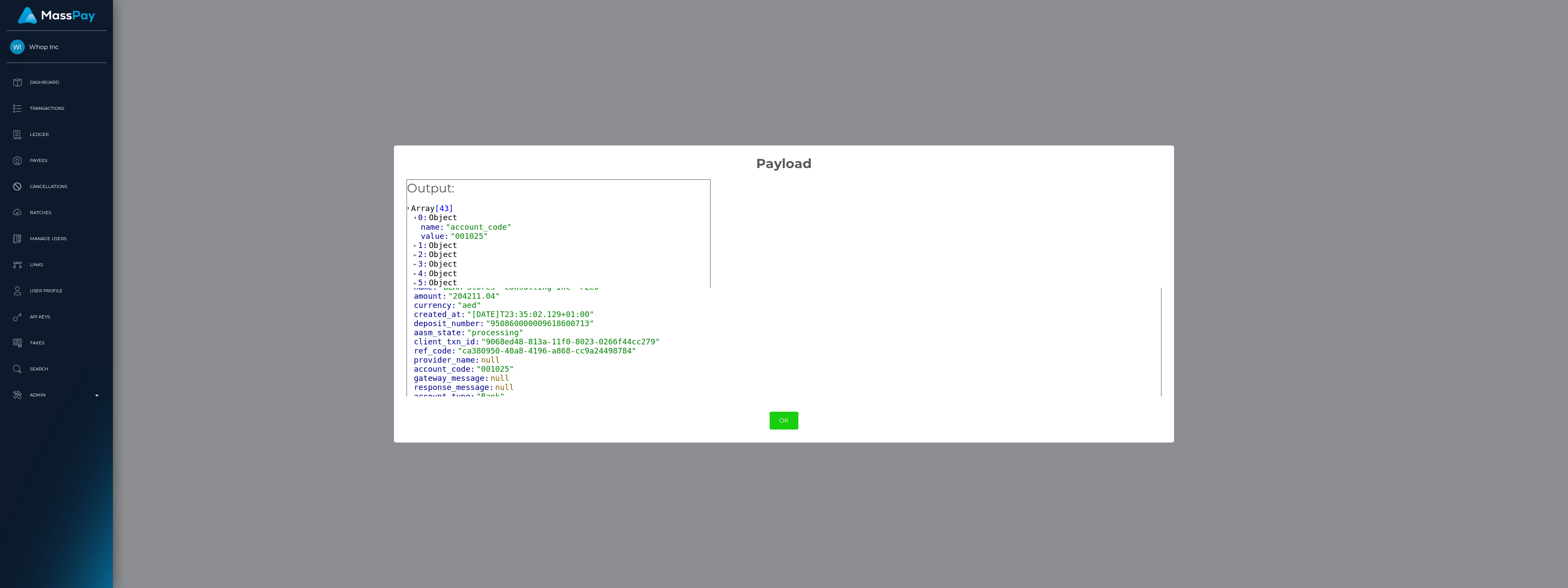
click at [416, 245] on span at bounding box center [416, 245] width 4 height 5
click at [415, 225] on span at bounding box center [416, 225] width 4 height 5
click at [414, 252] on span at bounding box center [416, 252] width 4 height 5
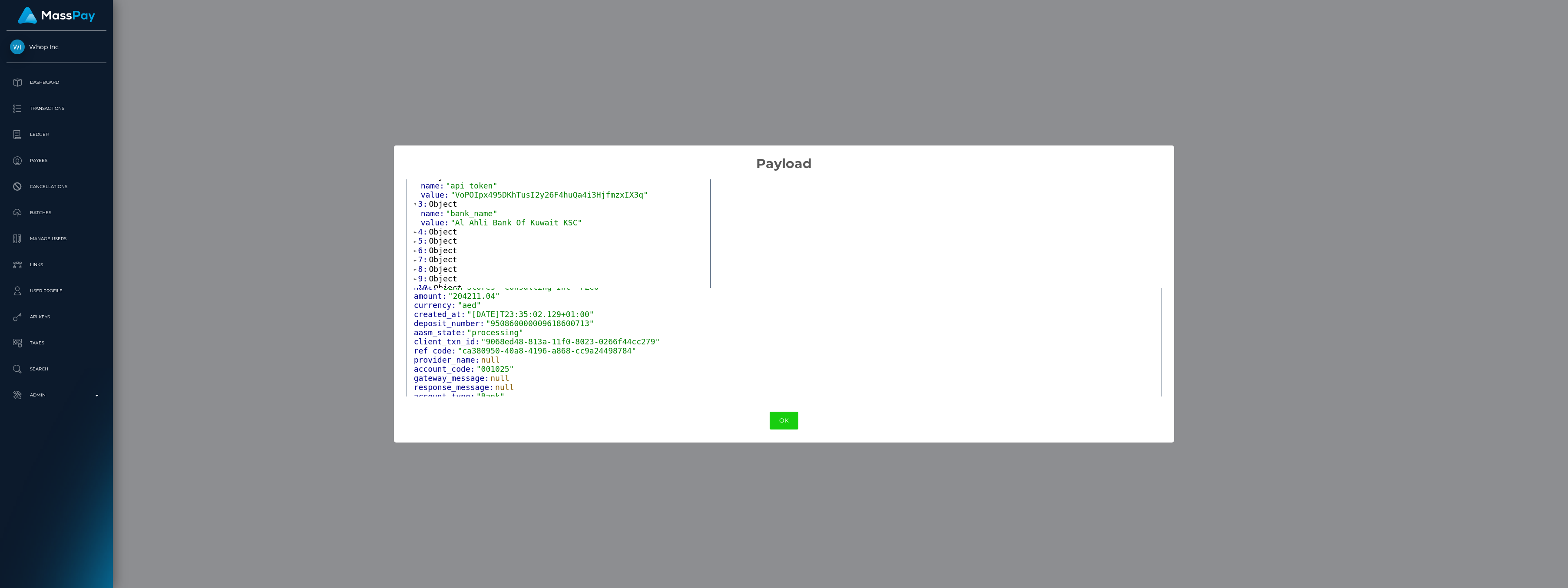
click at [414, 233] on span at bounding box center [416, 232] width 4 height 5
click at [414, 260] on span at bounding box center [416, 259] width 4 height 5
click at [414, 240] on span at bounding box center [416, 239] width 4 height 5
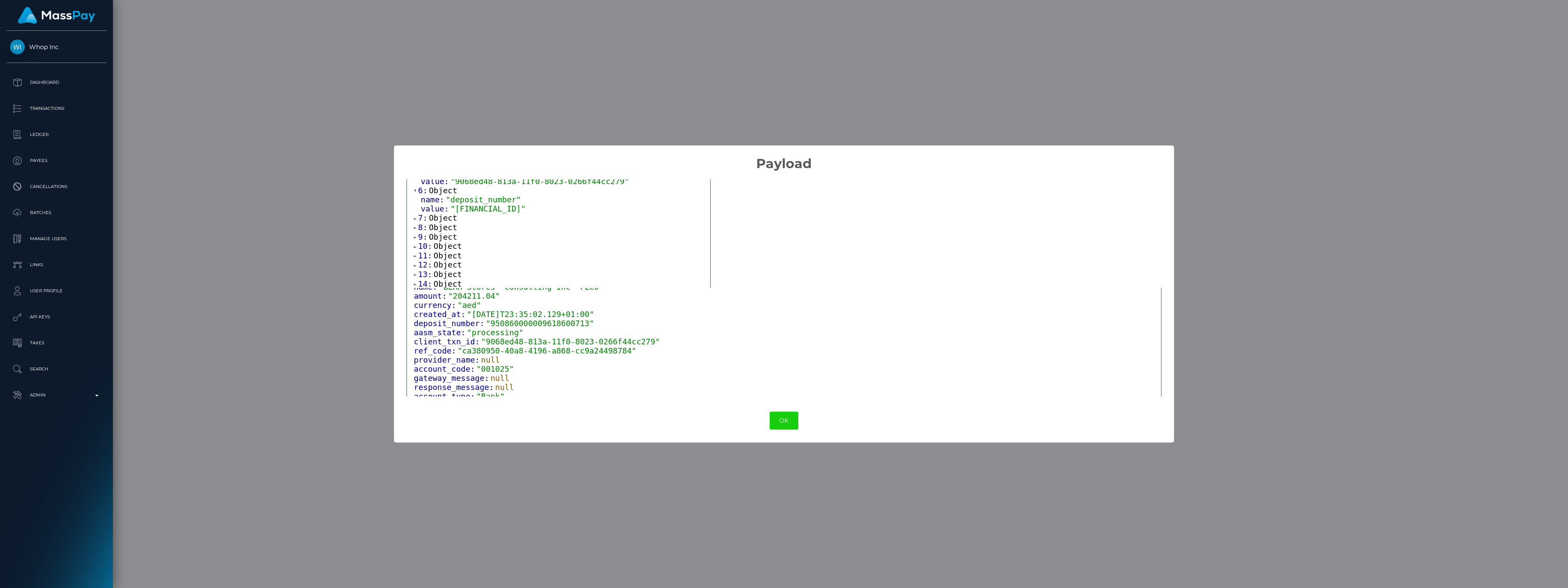
click at [415, 220] on span at bounding box center [416, 219] width 4 height 5
click at [415, 247] on span at bounding box center [416, 246] width 4 height 5
click at [413, 229] on div "0: Object name: "account_code" value: "001025" 1: Object name: "account_type" v…" at bounding box center [559, 283] width 303 height 623
click at [415, 228] on span at bounding box center [416, 225] width 4 height 5
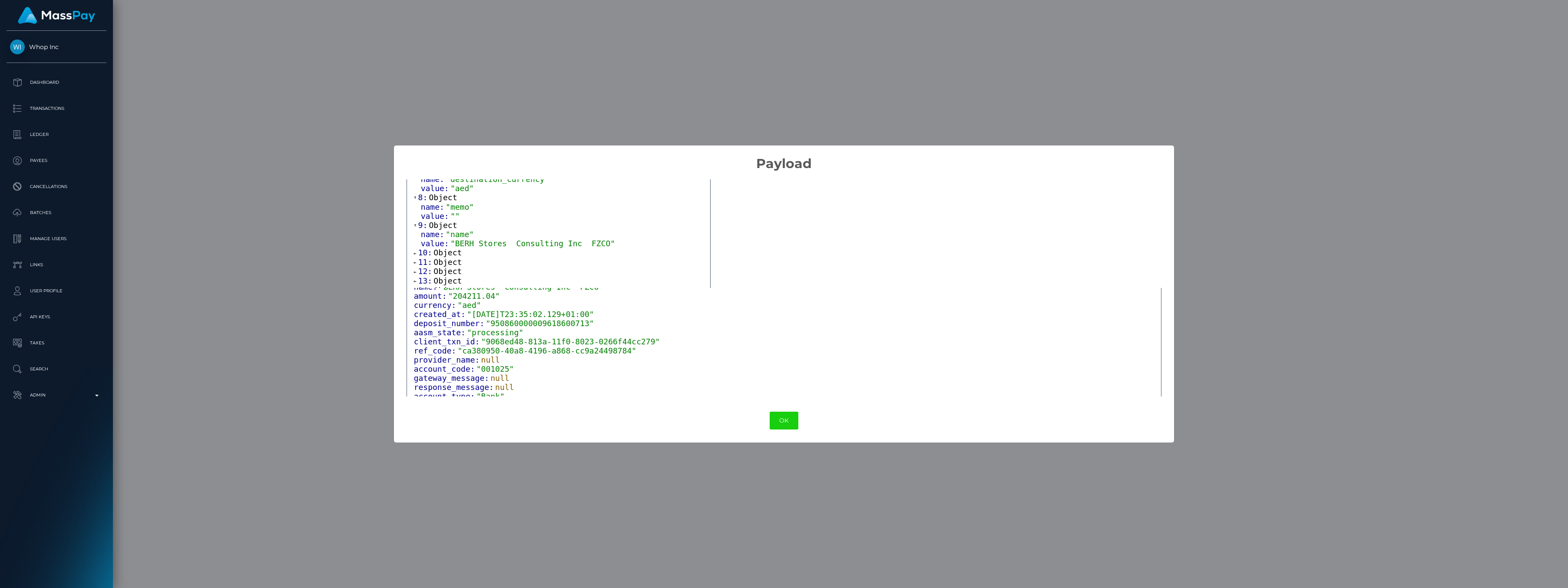
scroll to position [289, 0]
click at [415, 206] on span at bounding box center [416, 205] width 4 height 5
click at [414, 242] on span at bounding box center [416, 241] width 4 height 5
click at [415, 223] on span at bounding box center [416, 221] width 4 height 5
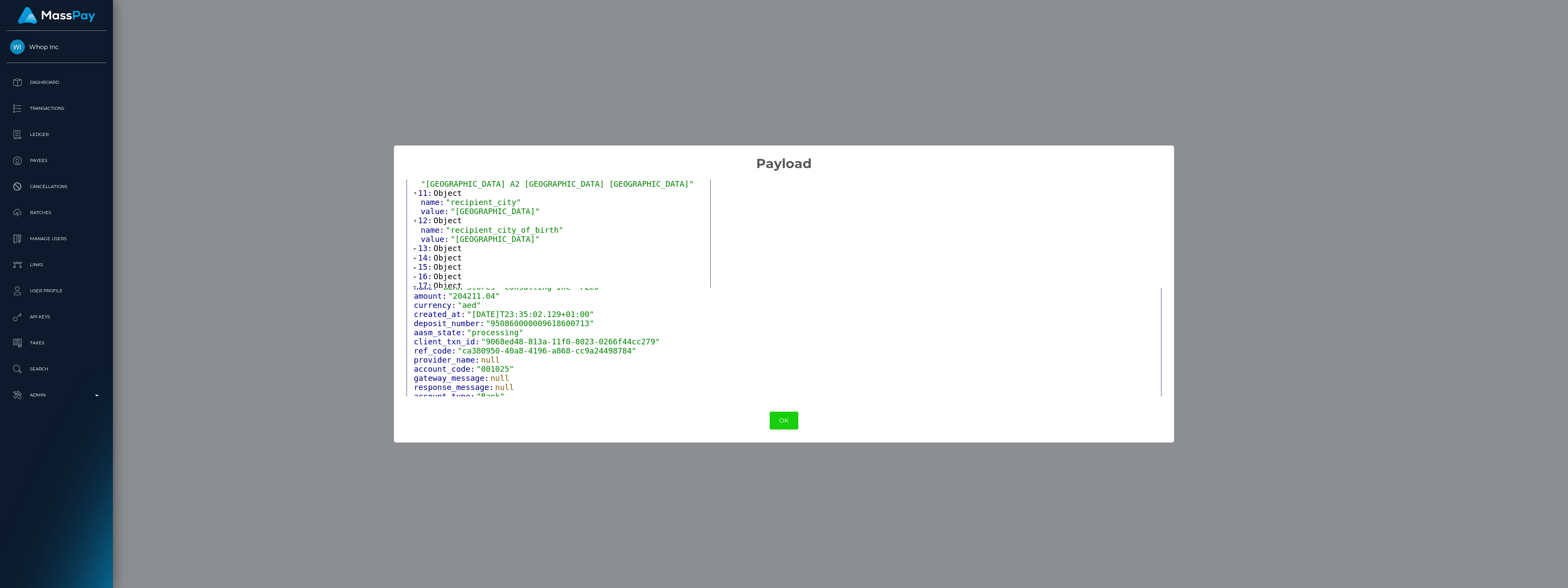
click at [415, 250] on span at bounding box center [416, 248] width 4 height 5
click at [415, 231] on span at bounding box center [416, 228] width 4 height 5
click at [417, 256] on span at bounding box center [416, 256] width 4 height 5
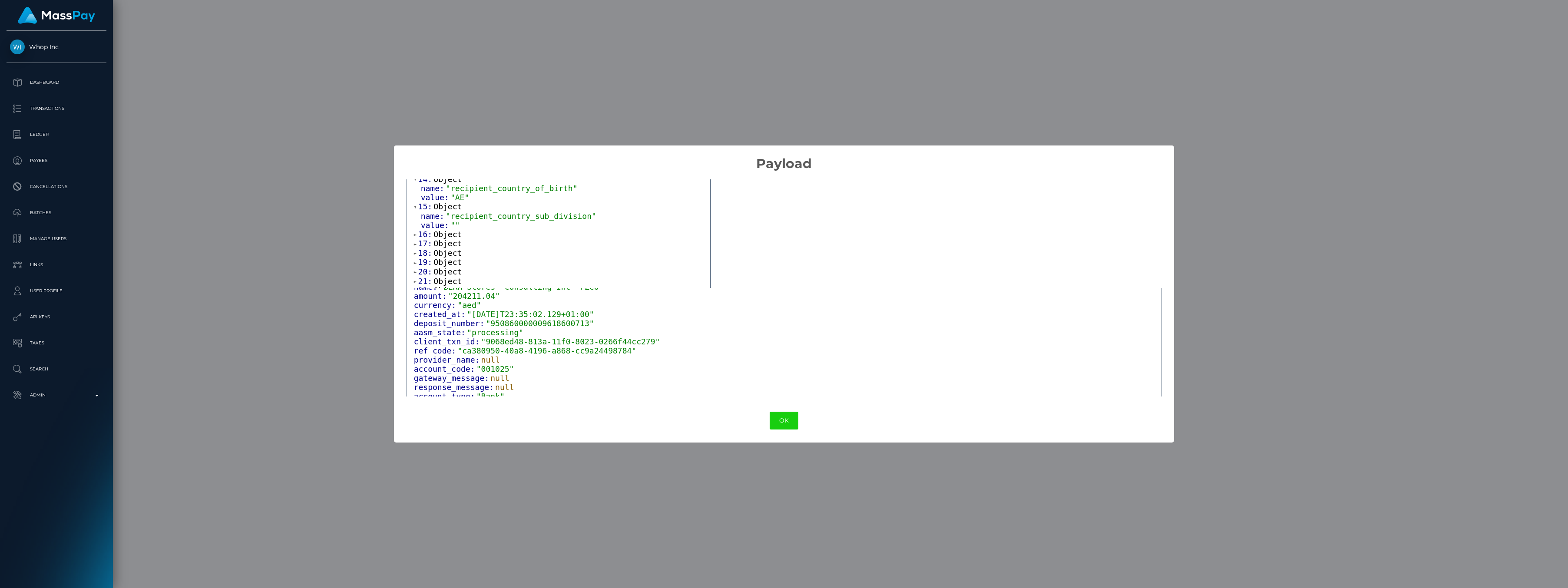
click at [415, 237] on span at bounding box center [416, 234] width 4 height 5
click at [783, 416] on button "OK" at bounding box center [783, 420] width 29 height 18
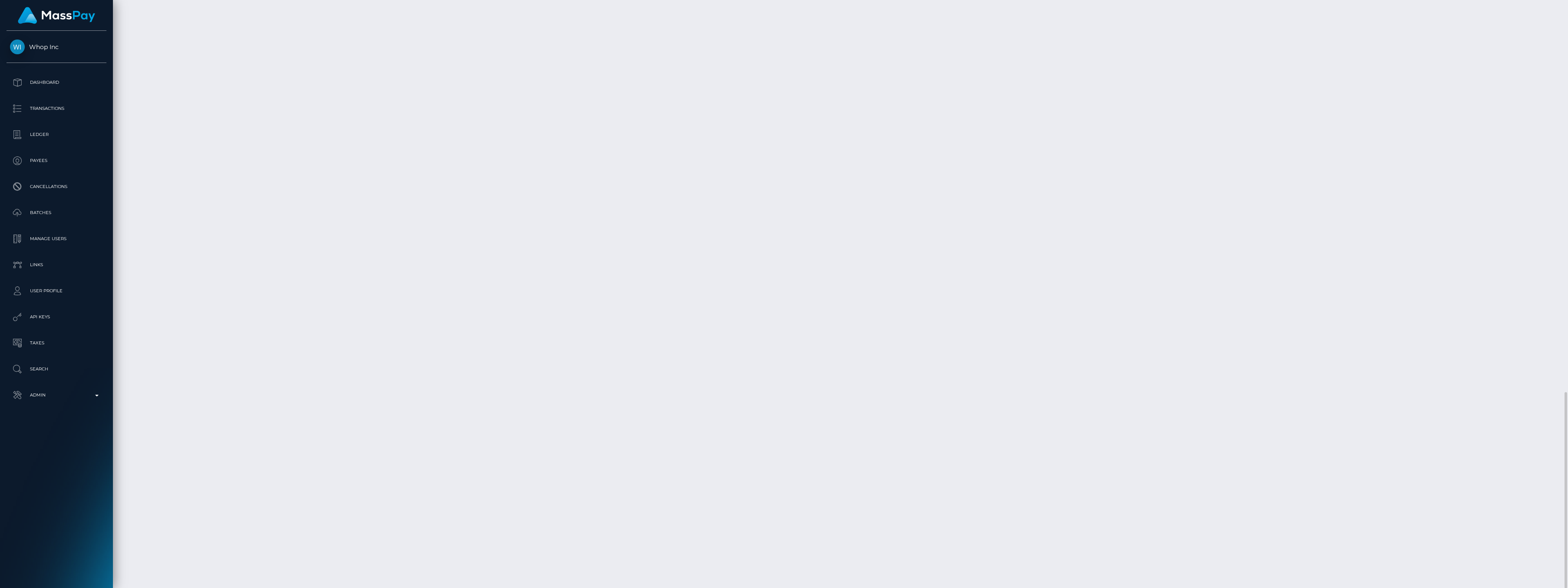
scroll to position [104, 467]
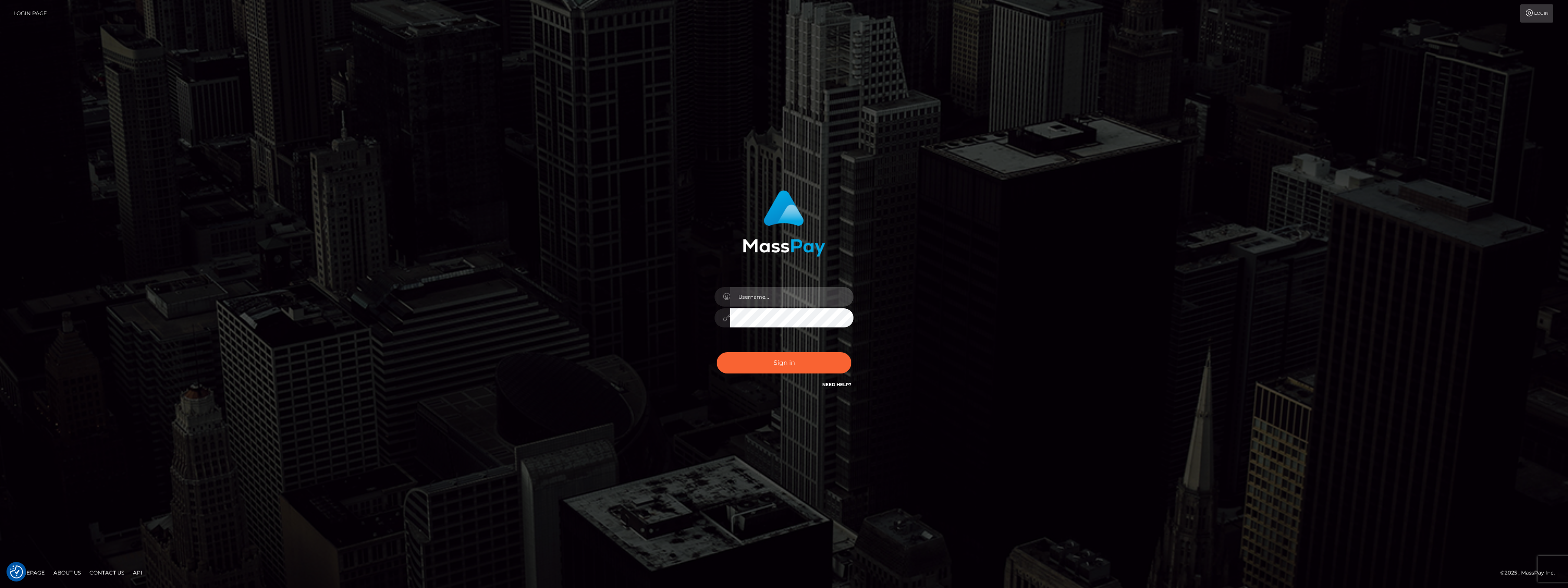
click at [774, 298] on input "text" at bounding box center [792, 297] width 124 height 19
type input "ashbil"
click at [806, 362] on button "Sign in" at bounding box center [783, 363] width 135 height 21
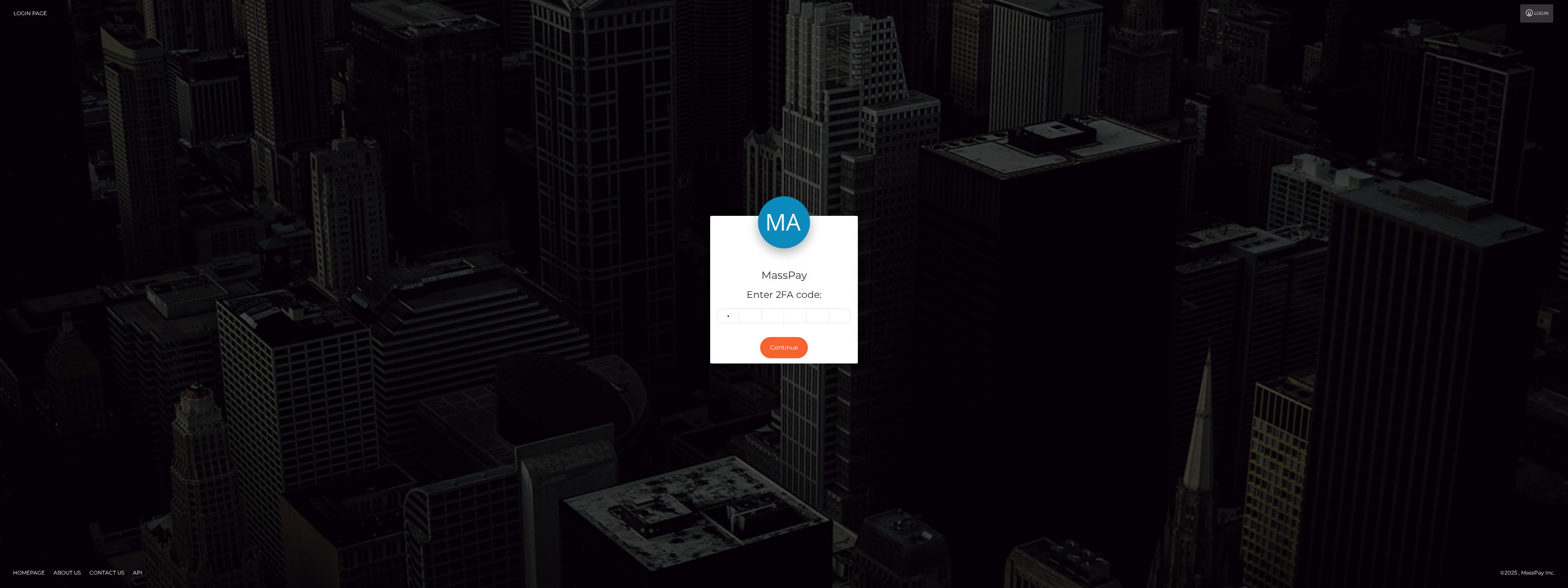
type input "4"
type input "5"
type input "1"
type input "0"
type input "8"
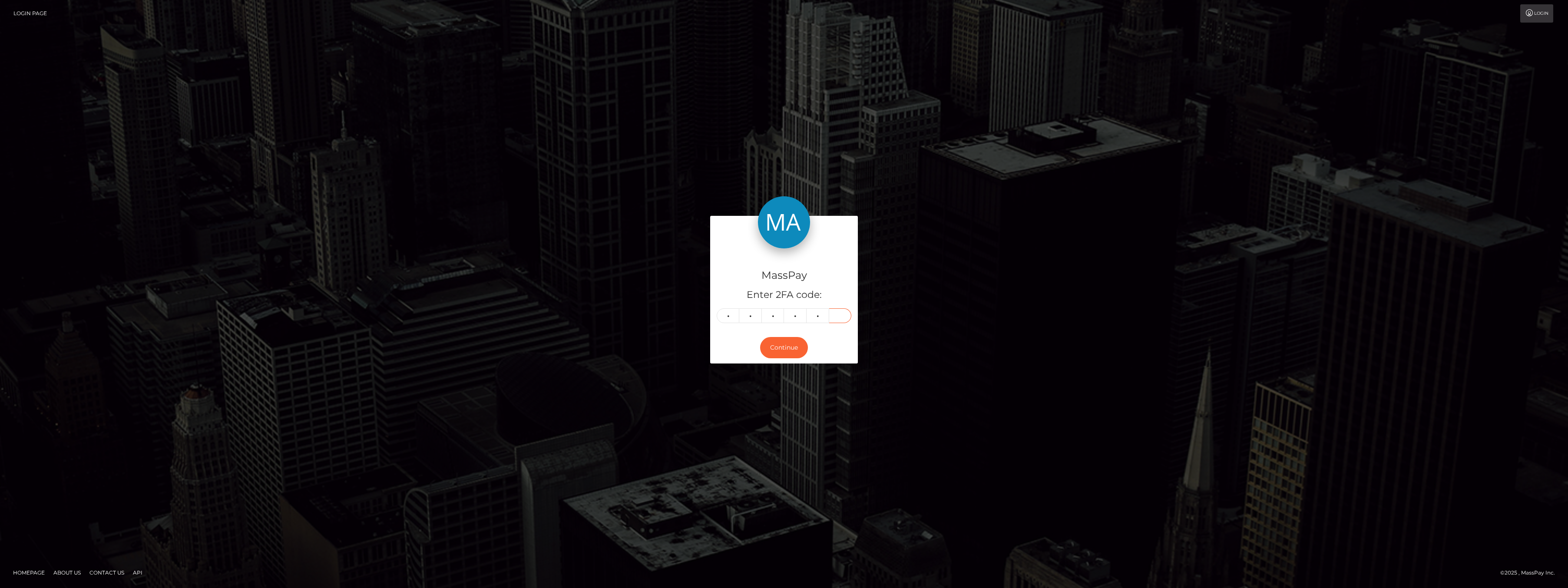
type input "6"
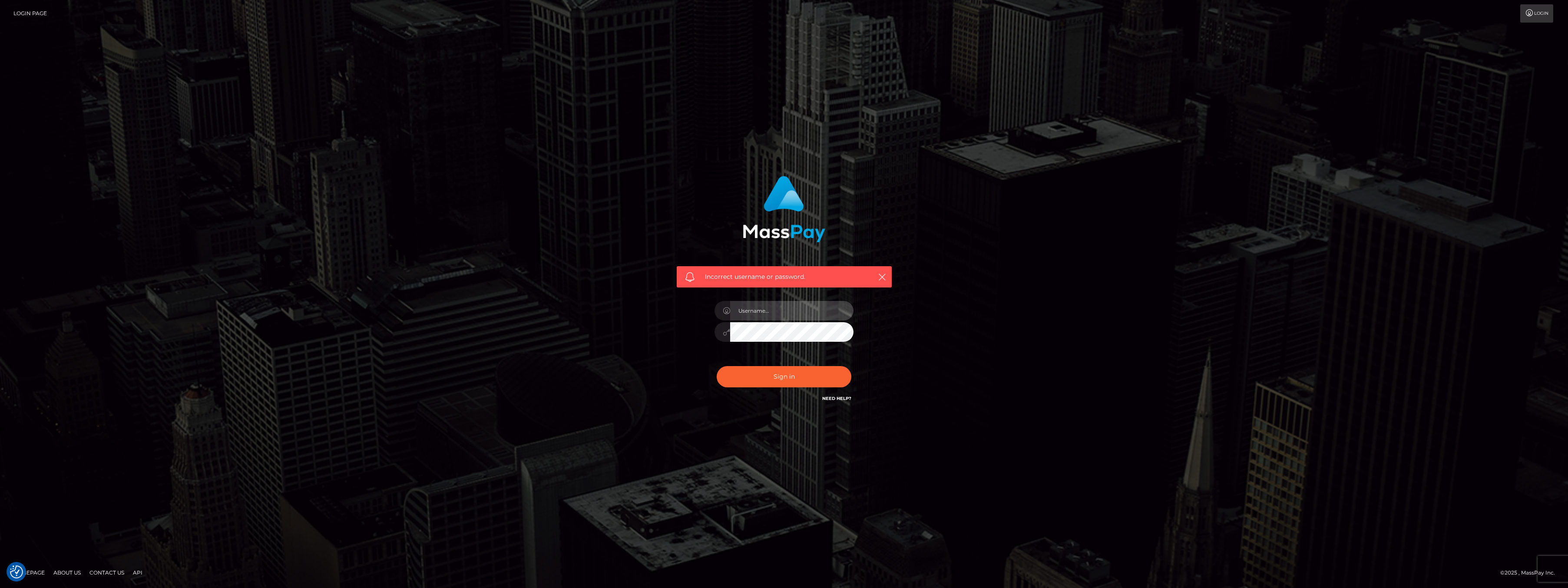
click at [759, 312] on input "text" at bounding box center [792, 311] width 124 height 19
type input "ashbil"
click at [776, 371] on button "Sign in" at bounding box center [783, 377] width 135 height 21
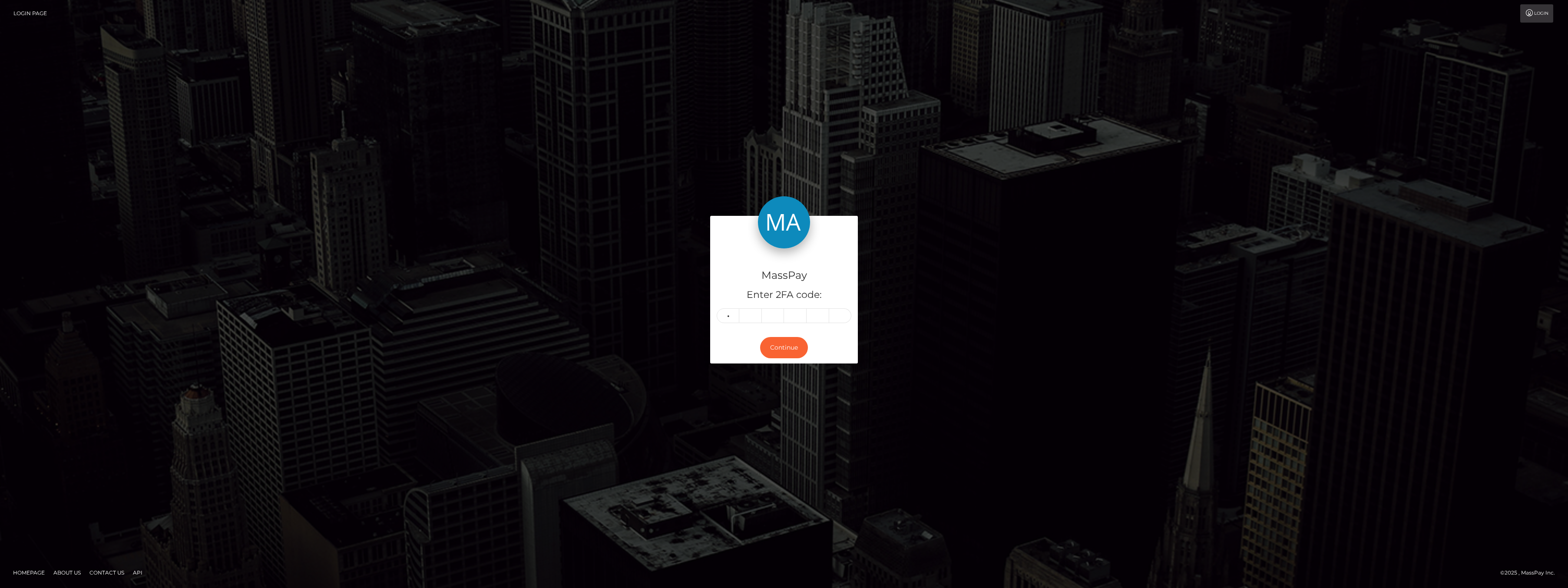
type input "9"
type input "4"
type input "7"
type input "1"
type input "3"
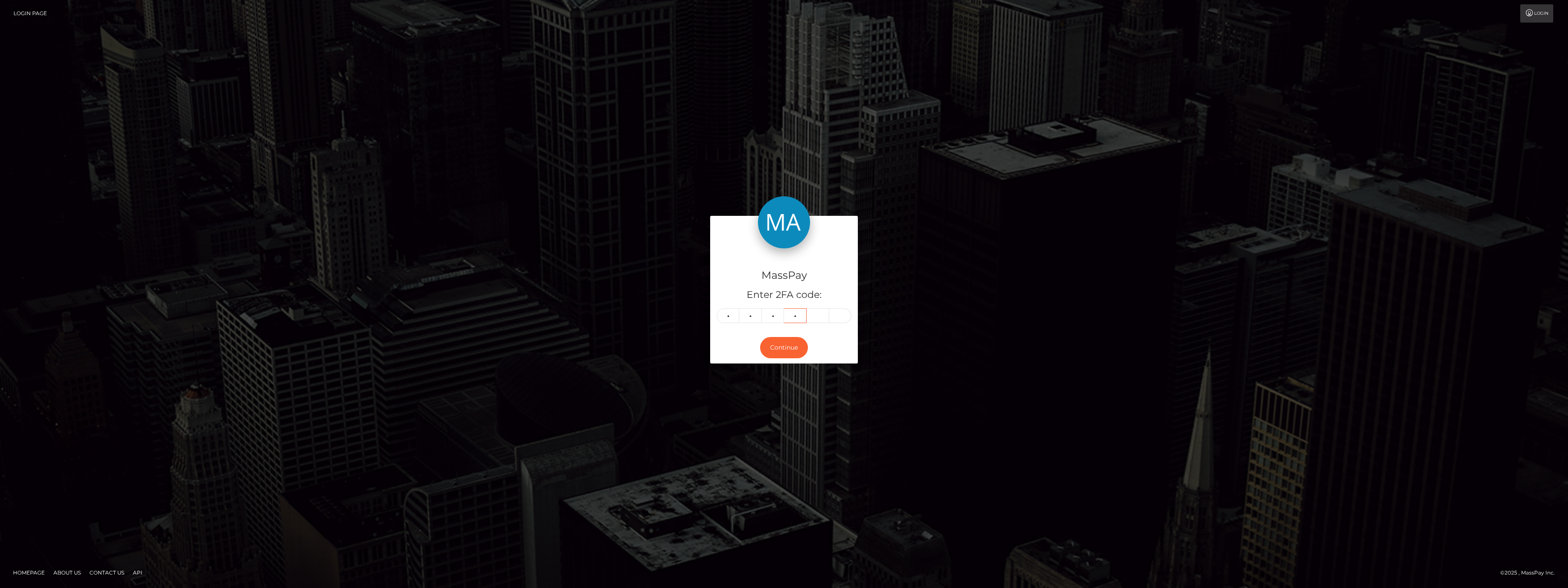
type input "0"
type input "4"
type input "6"
click at [766, 345] on button "Continue" at bounding box center [784, 348] width 47 height 21
click at [784, 344] on button "Continue" at bounding box center [784, 348] width 47 height 21
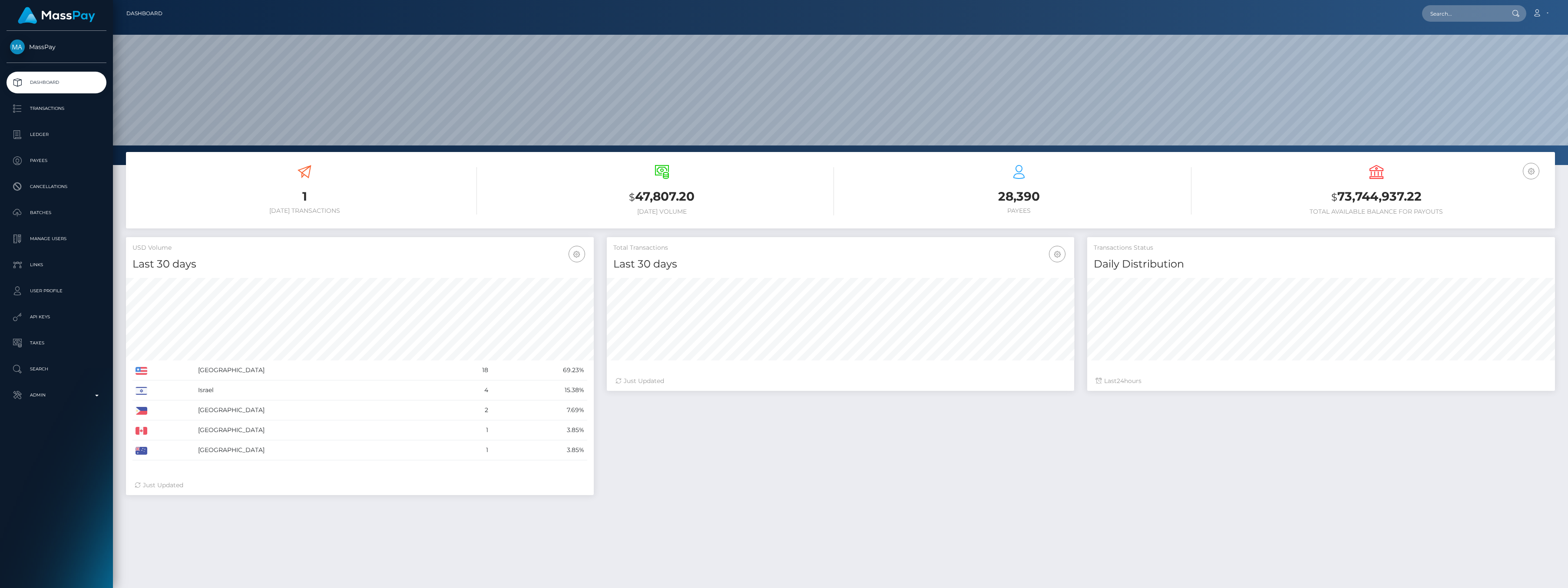
scroll to position [154, 467]
click at [94, 391] on p "Admin" at bounding box center [56, 395] width 93 height 13
click at [1461, 15] on input "text" at bounding box center [1463, 13] width 82 height 16
paste input "1e422f68-85da-11f0-8023-0266f44cc279"
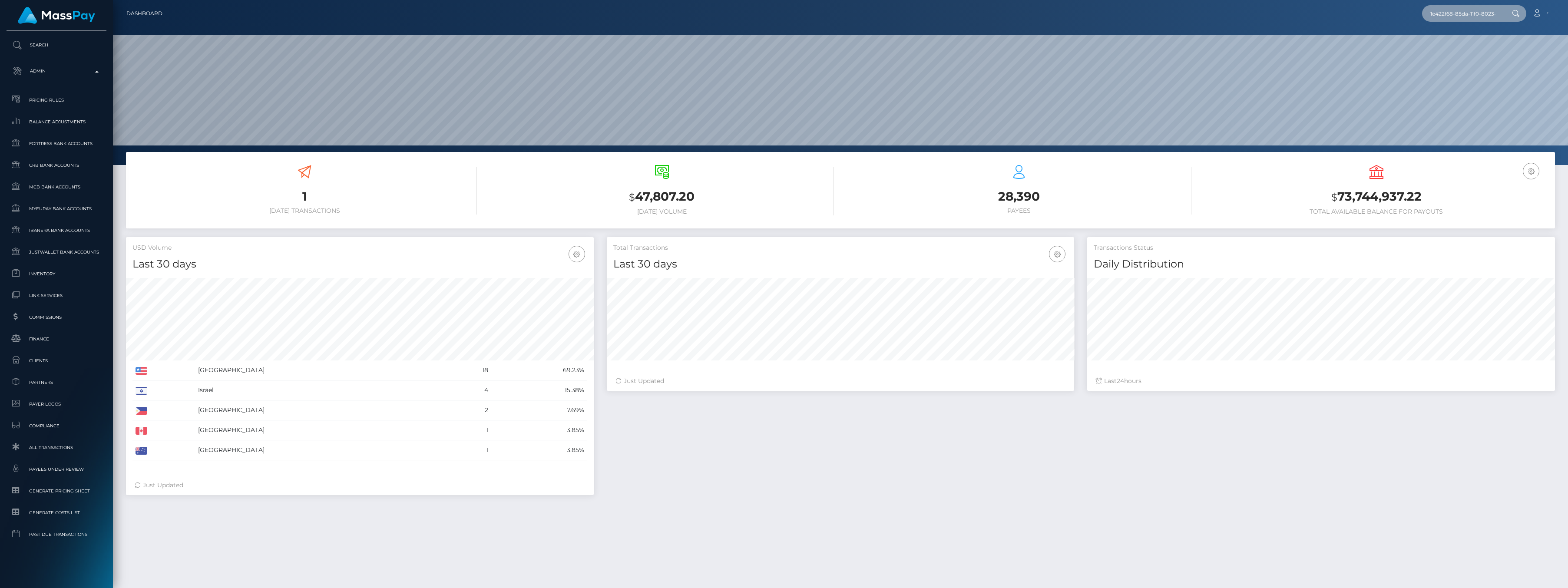
scroll to position [0, 37]
type input "1e422f68-85da-11f0-8023-0266f44cc279"
click at [1466, 46] on link "BERH Stores & Consulting Inc. - FZCO (Whop Inc - )" at bounding box center [1499, 45] width 155 height 16
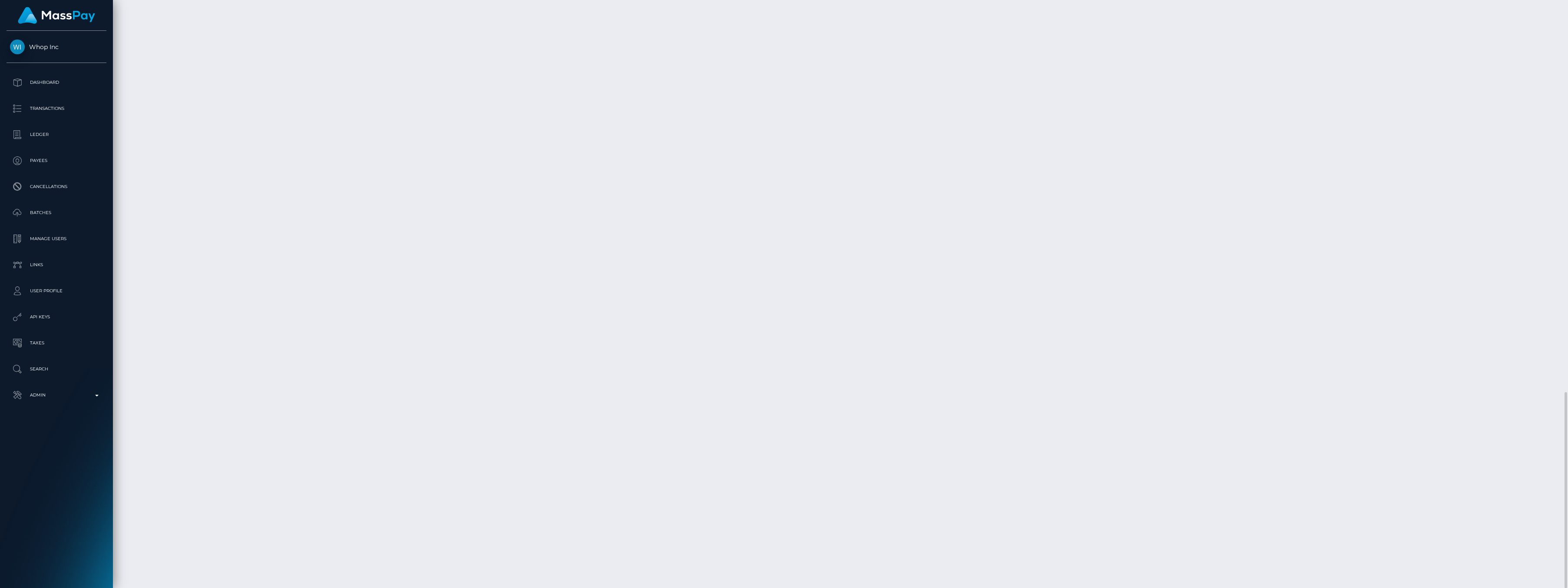
scroll to position [104, 467]
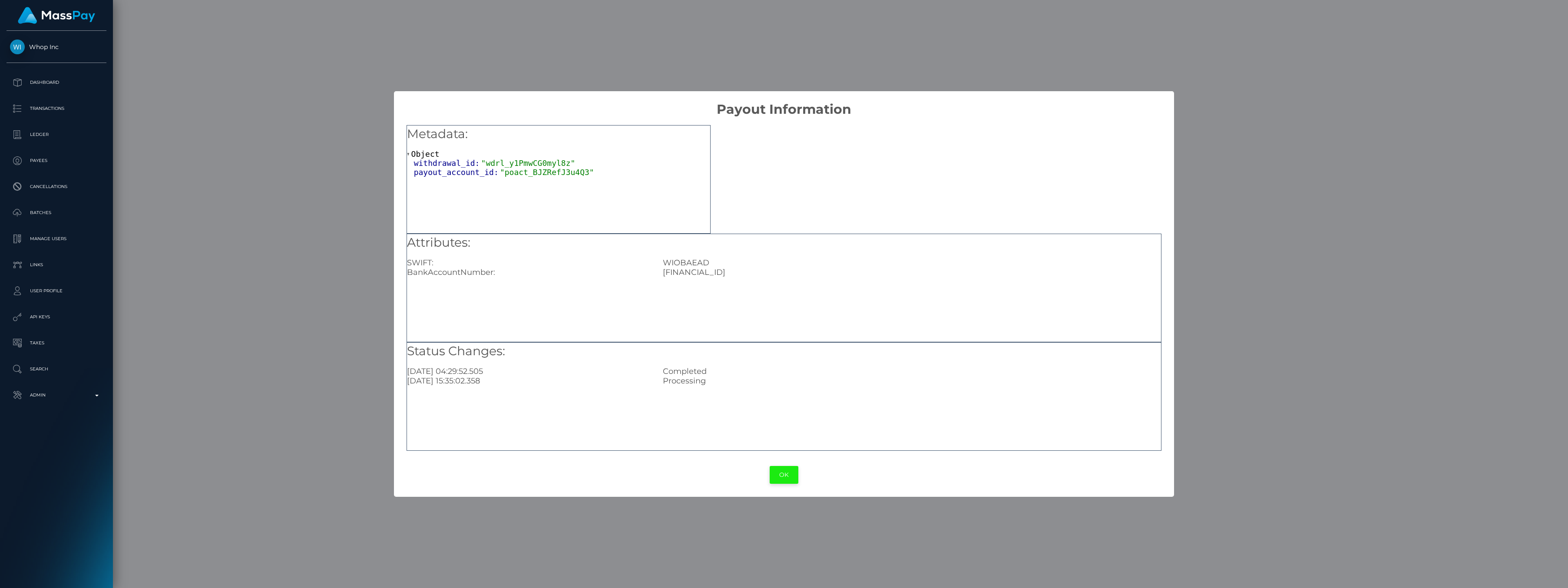
click at [789, 474] on button "OK" at bounding box center [783, 475] width 29 height 18
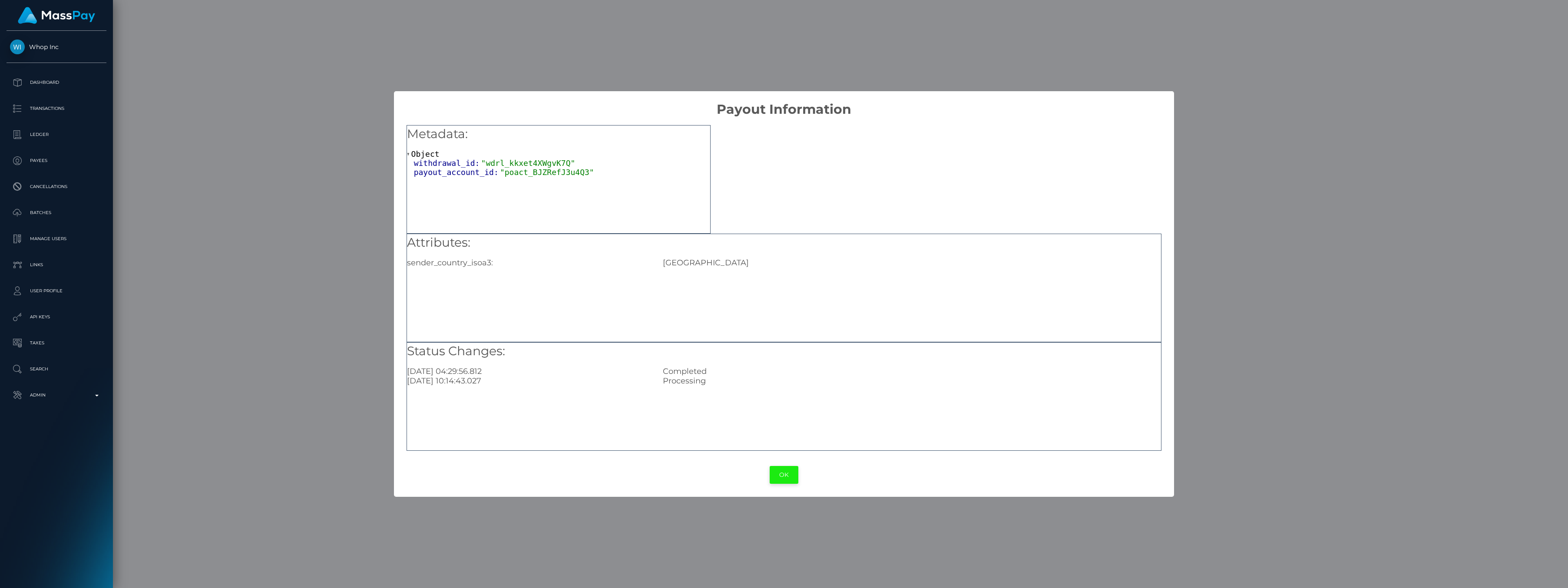
click at [785, 475] on button "OK" at bounding box center [783, 475] width 29 height 18
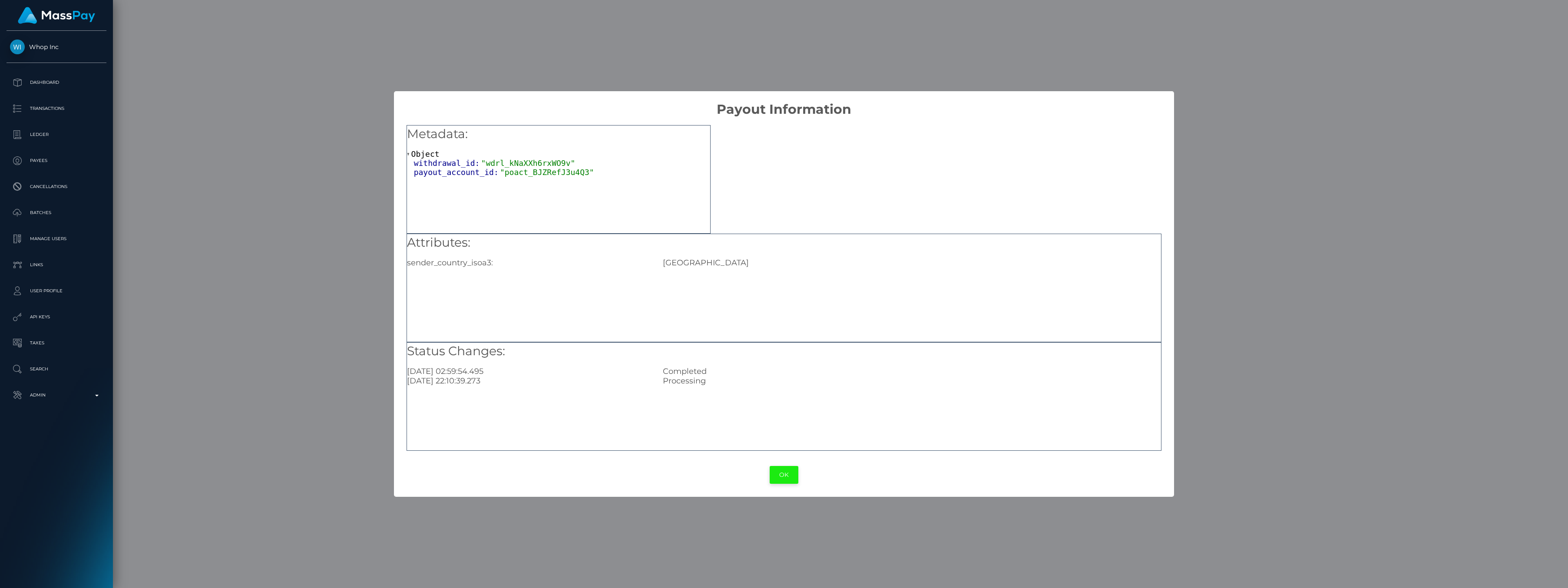
click at [788, 478] on button "OK" at bounding box center [783, 475] width 29 height 18
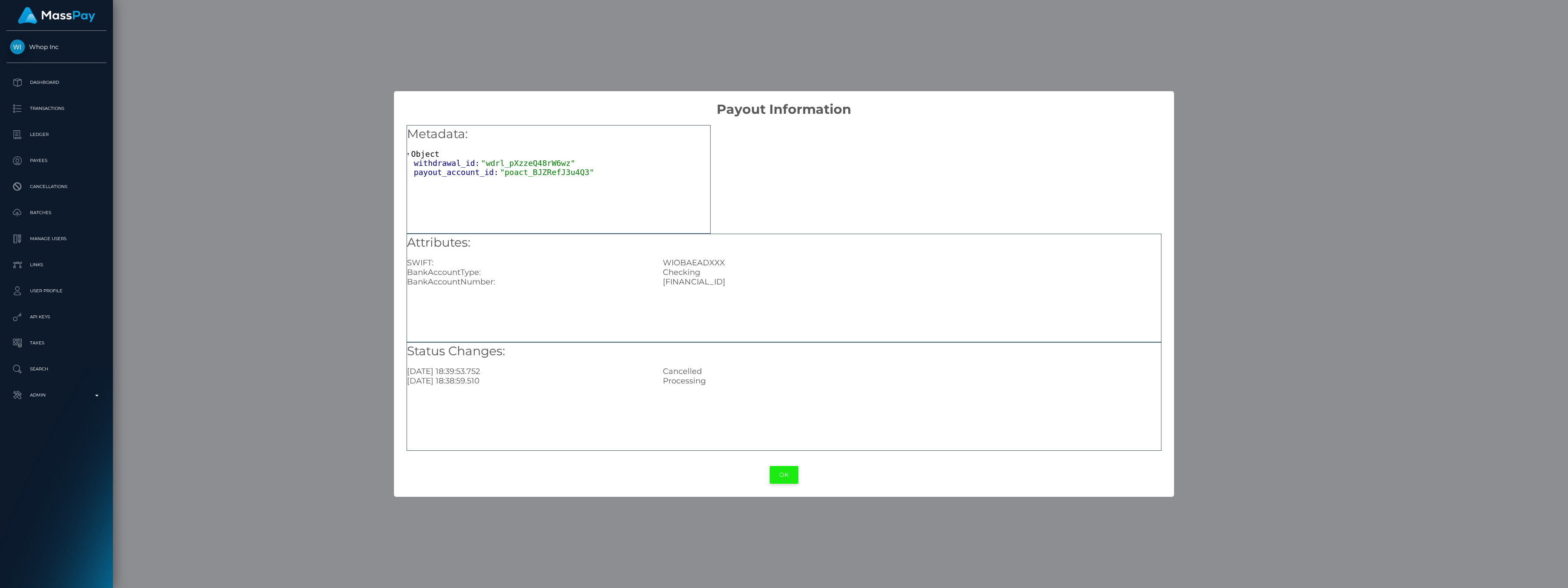
click at [779, 475] on button "OK" at bounding box center [783, 475] width 29 height 18
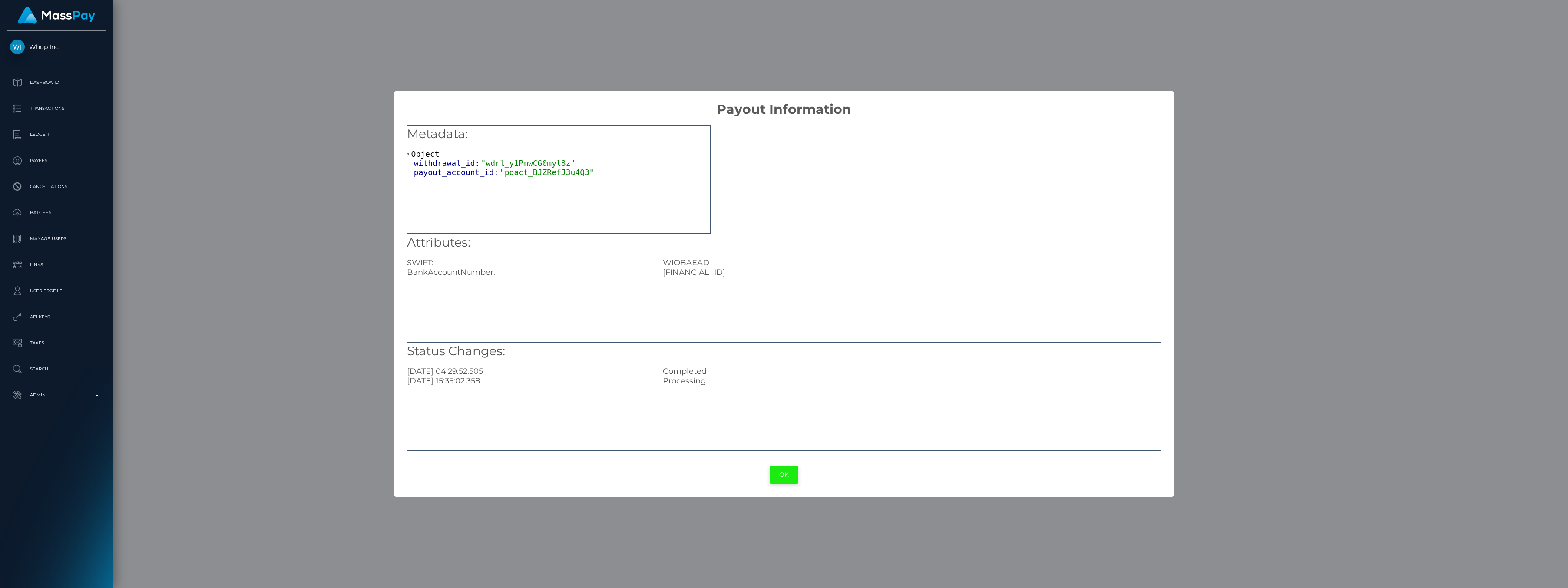
click at [788, 478] on button "OK" at bounding box center [783, 475] width 29 height 18
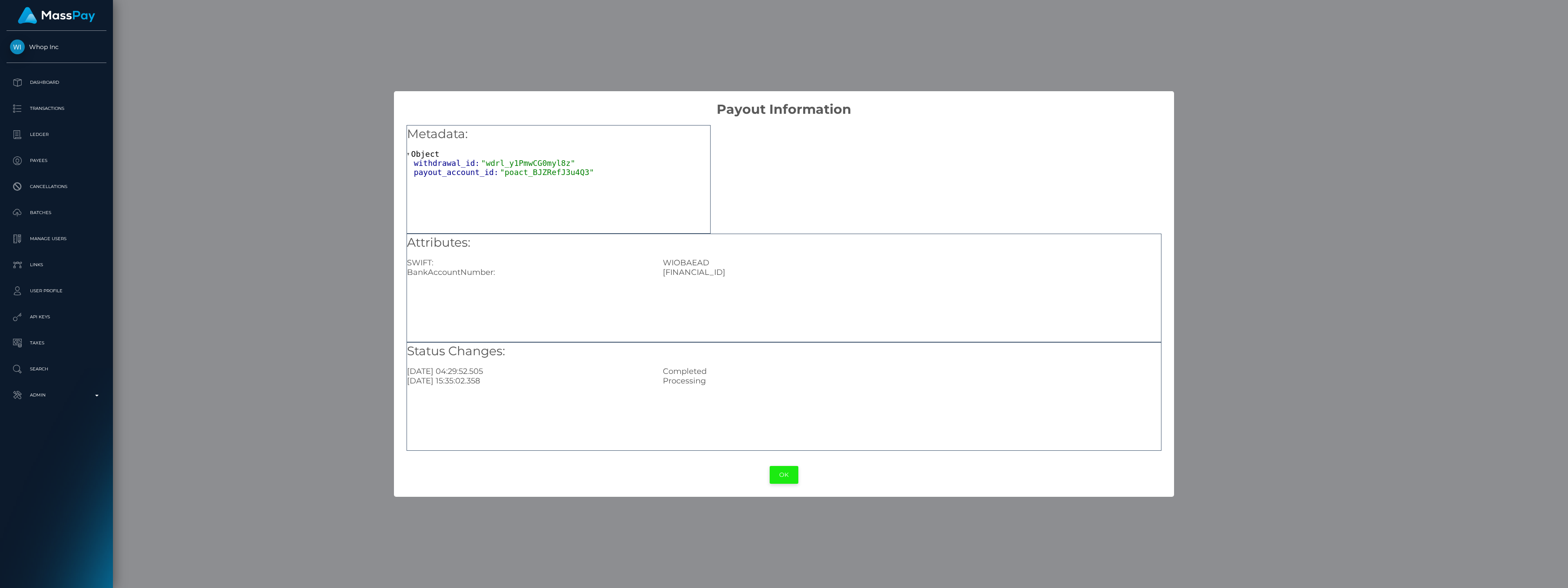
click at [786, 474] on button "OK" at bounding box center [783, 475] width 29 height 18
